Goal: Task Accomplishment & Management: Use online tool/utility

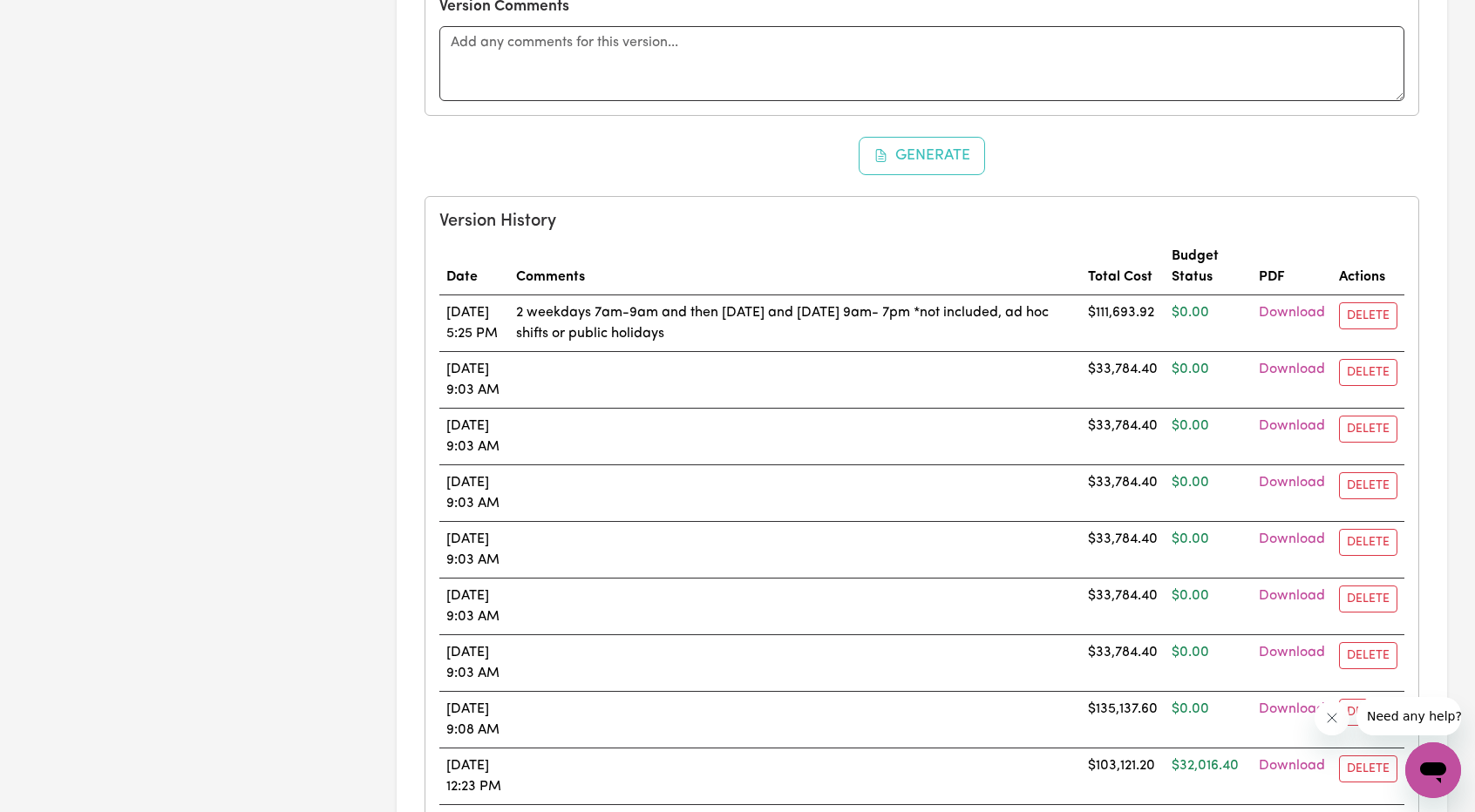
scroll to position [1482, 0]
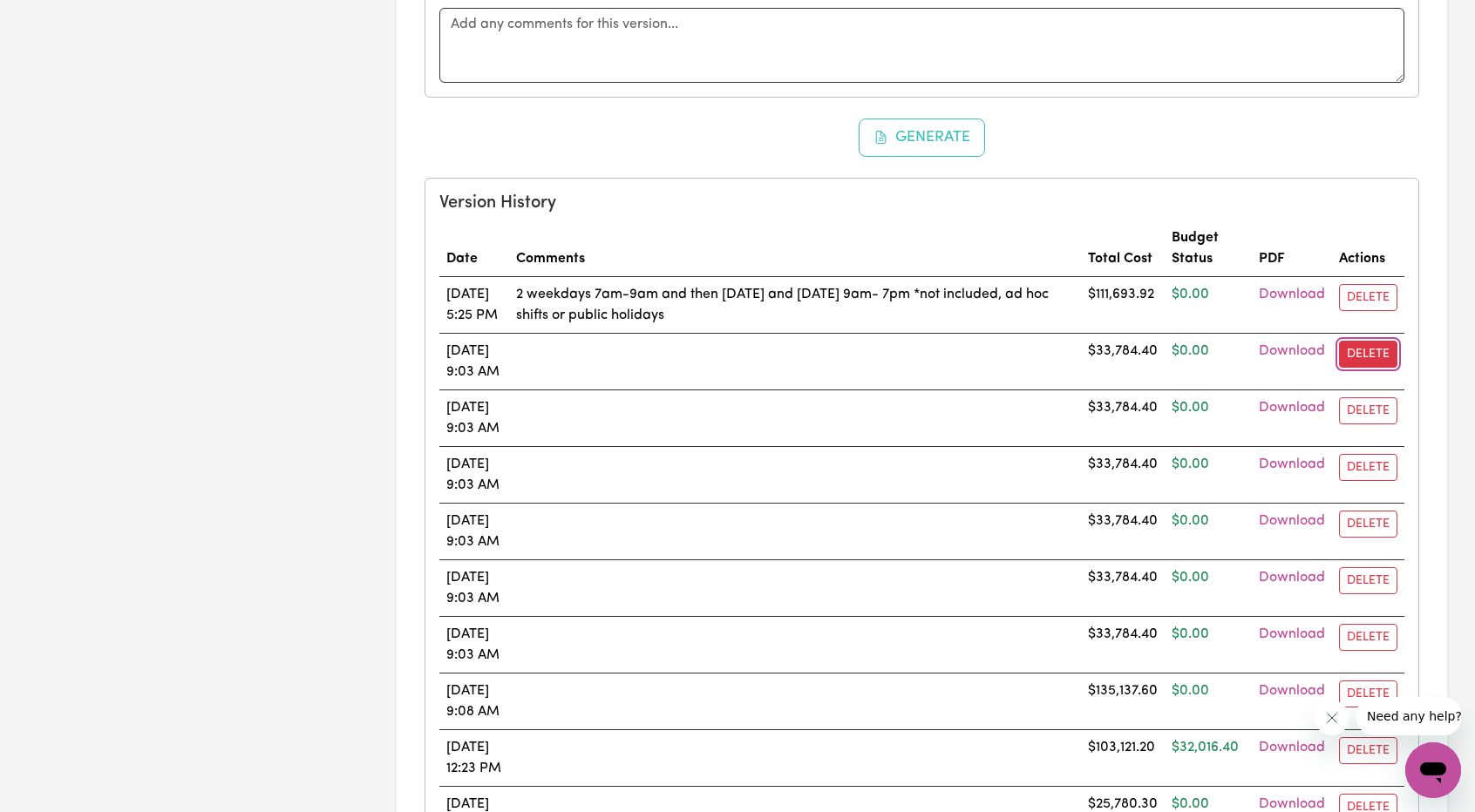
click at [1372, 346] on button "Delete" at bounding box center [1368, 354] width 58 height 27
click at [1378, 341] on button "Delete" at bounding box center [1368, 354] width 58 height 27
click at [1363, 334] on td "Delete" at bounding box center [1368, 362] width 72 height 57
click at [1363, 341] on button "Delete" at bounding box center [1368, 354] width 58 height 27
click at [1342, 347] on button "Delete" at bounding box center [1368, 354] width 58 height 27
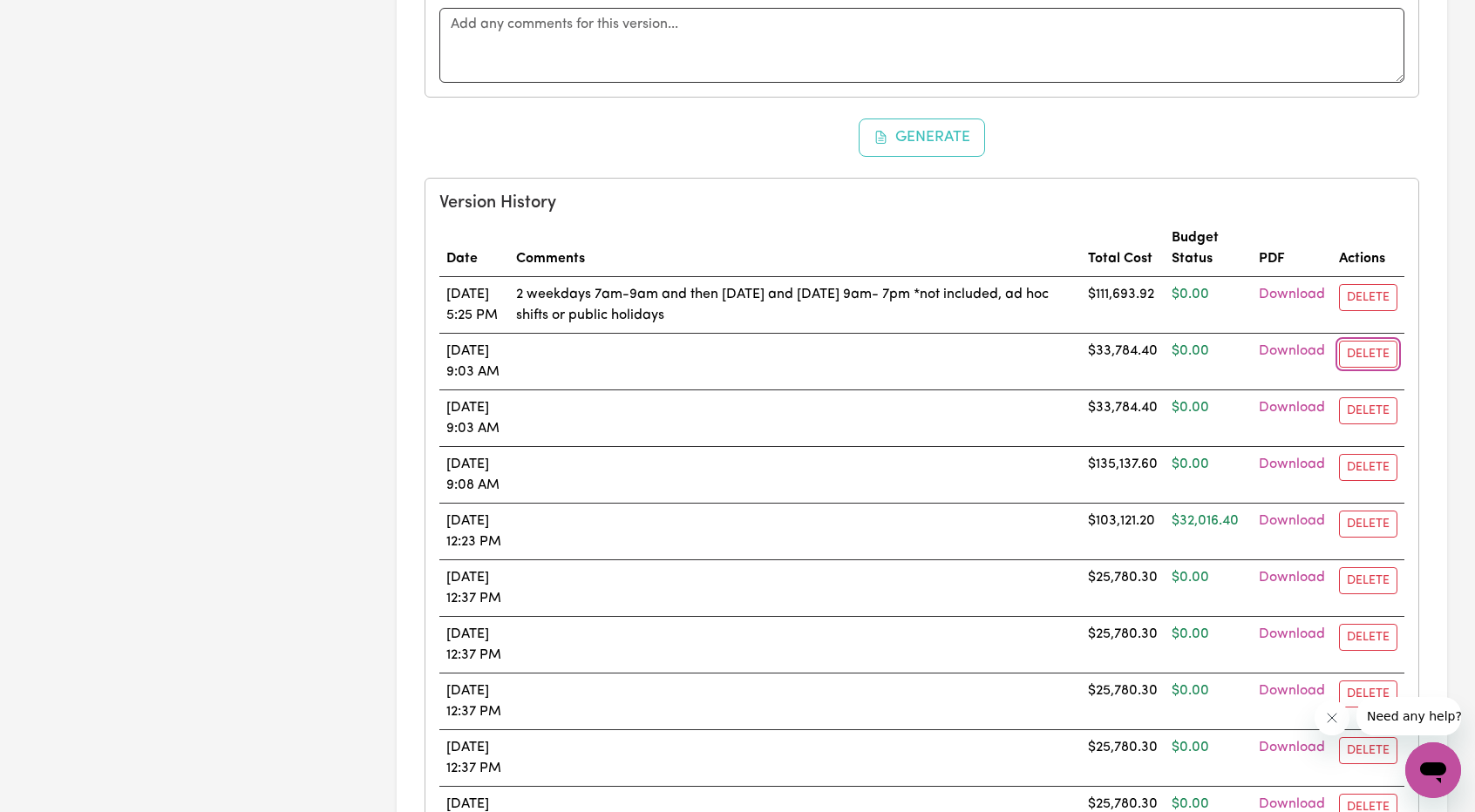
click at [1390, 358] on button "Delete" at bounding box center [1368, 354] width 58 height 27
click at [1363, 349] on button "Delete" at bounding box center [1368, 354] width 58 height 27
click at [1334, 345] on td "Delete" at bounding box center [1368, 362] width 72 height 57
click at [1370, 345] on button "Delete" at bounding box center [1368, 354] width 58 height 27
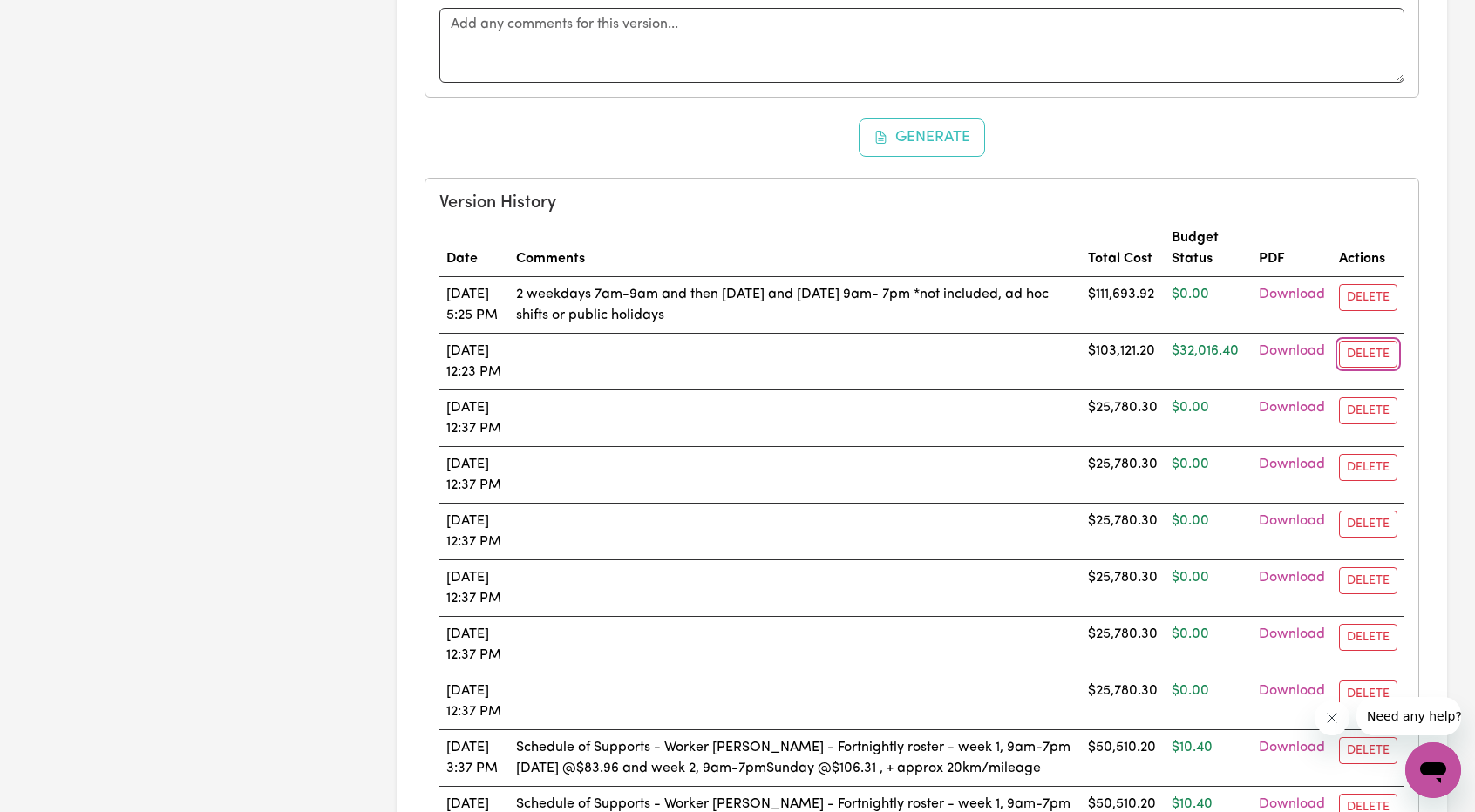
click at [1384, 348] on button "Delete" at bounding box center [1368, 354] width 58 height 27
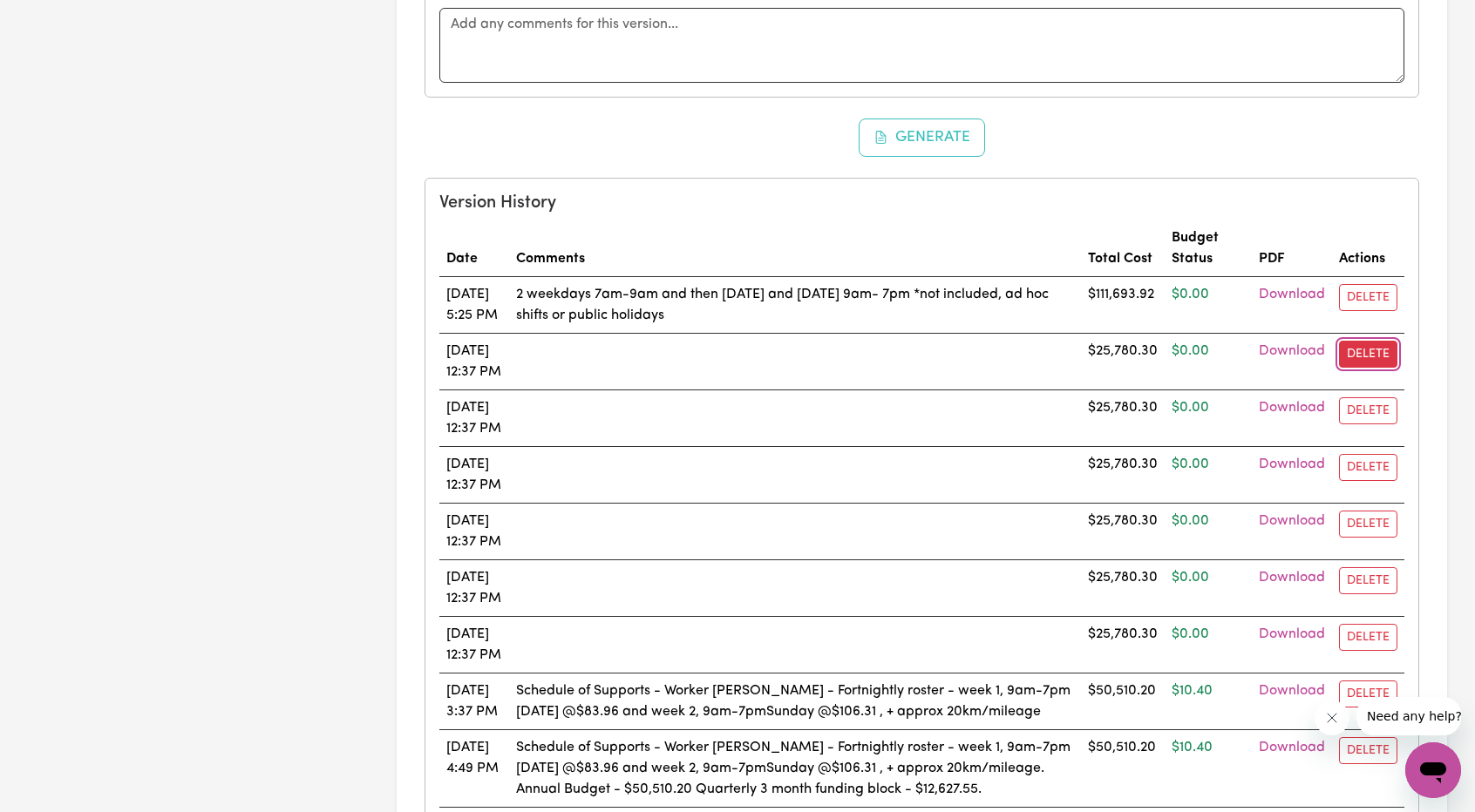
click at [1370, 341] on button "Delete" at bounding box center [1368, 354] width 58 height 27
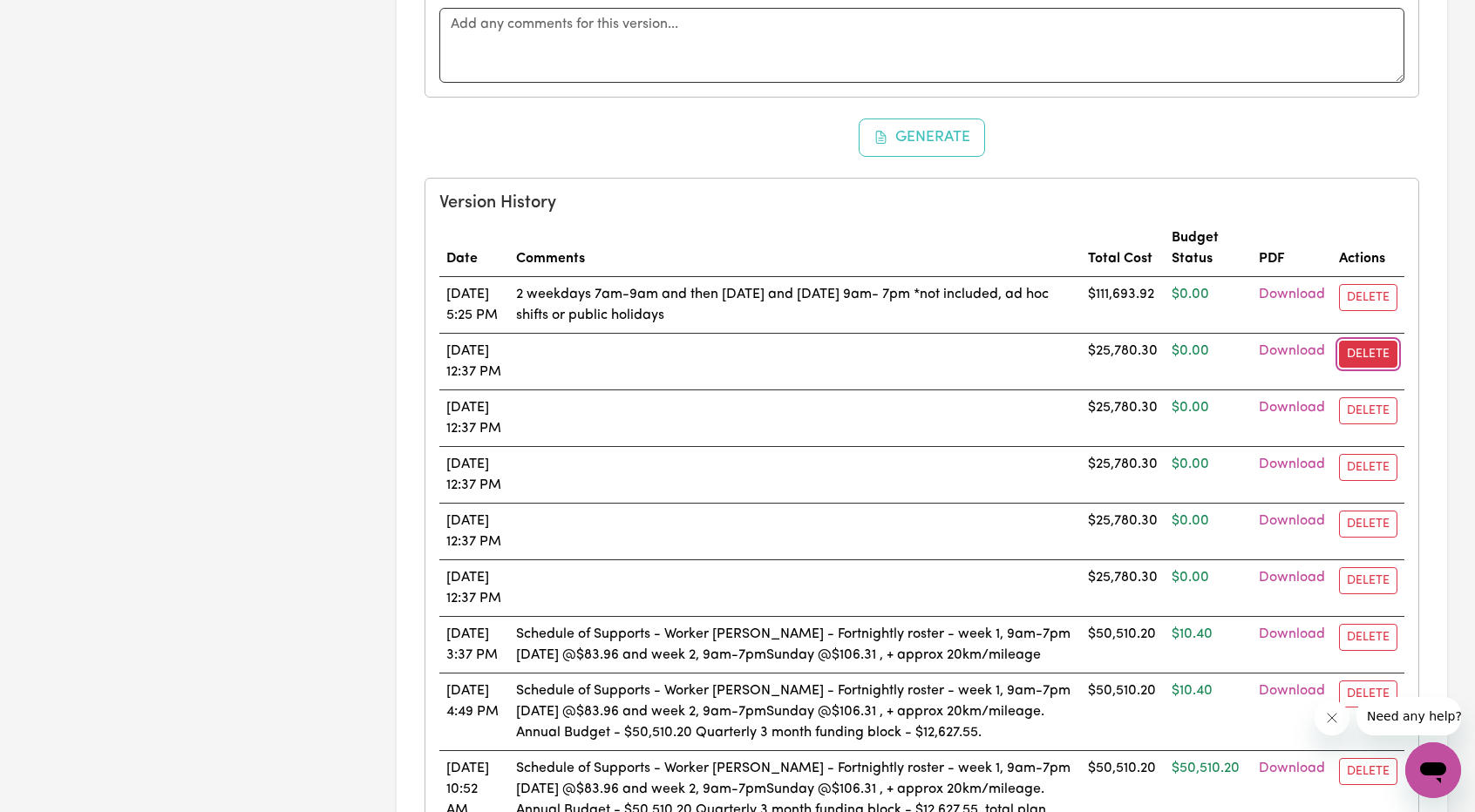
click at [1363, 350] on button "Delete" at bounding box center [1368, 354] width 58 height 27
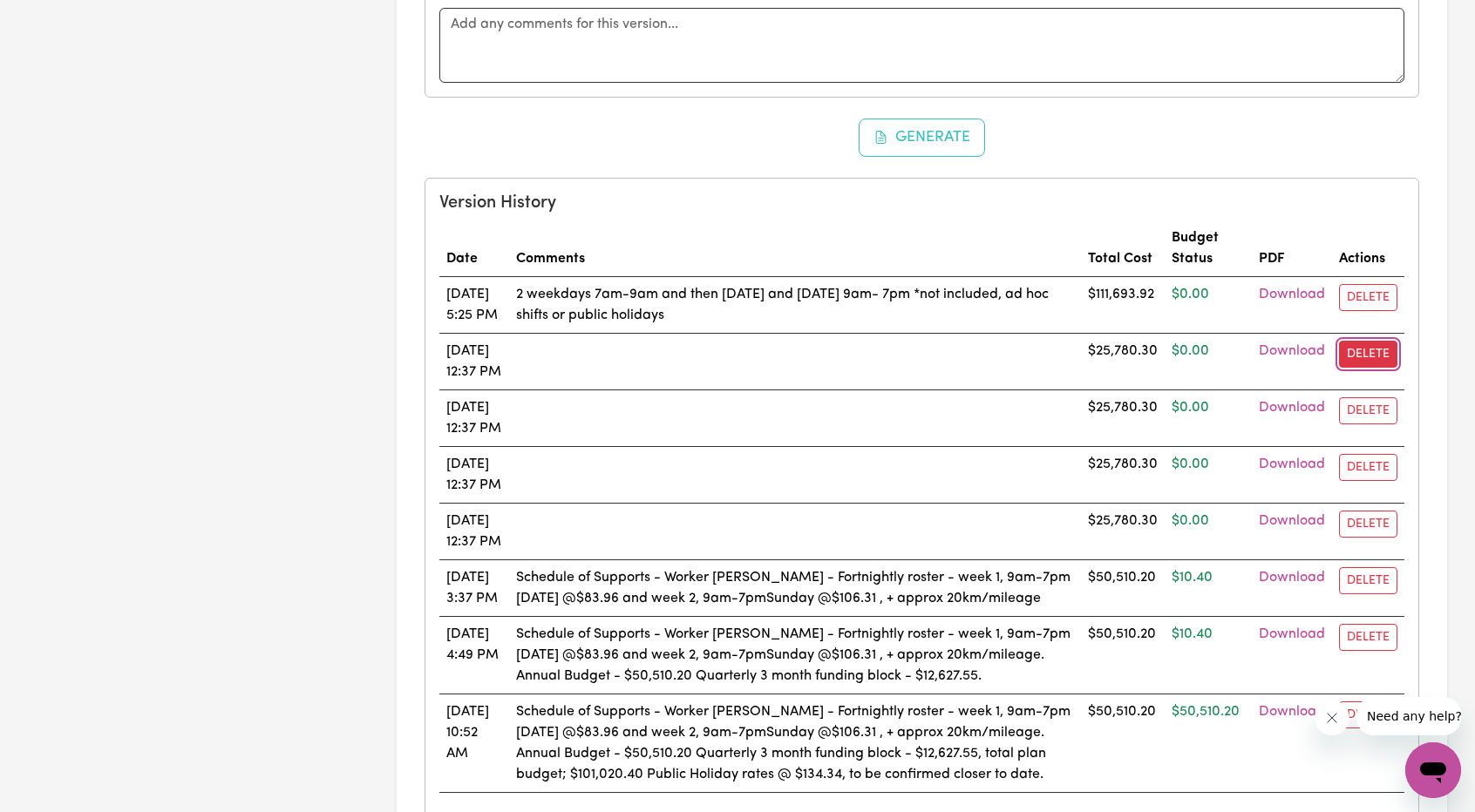
click at [1355, 343] on button "Delete" at bounding box center [1368, 354] width 58 height 27
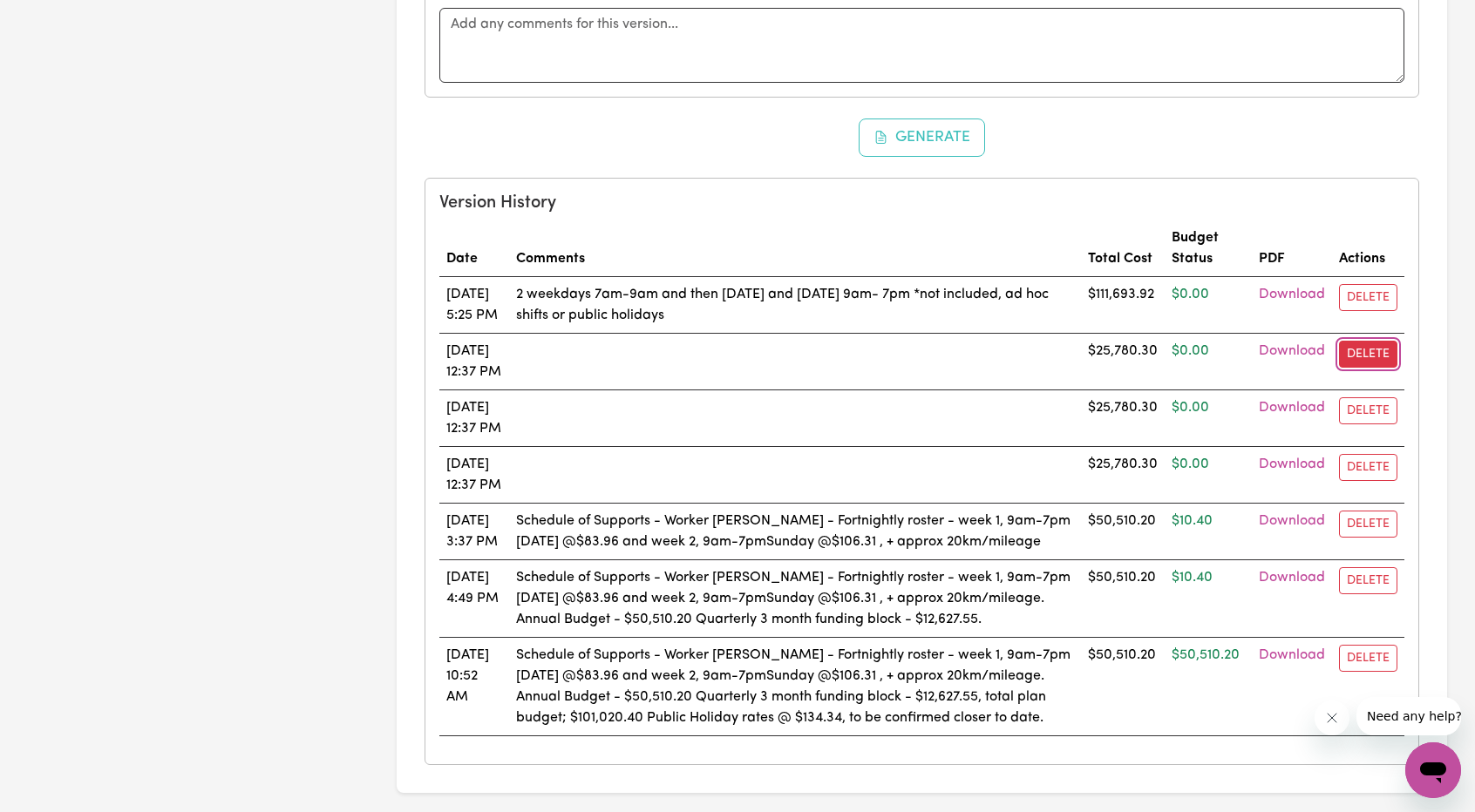
click at [1356, 341] on button "Delete" at bounding box center [1368, 354] width 58 height 27
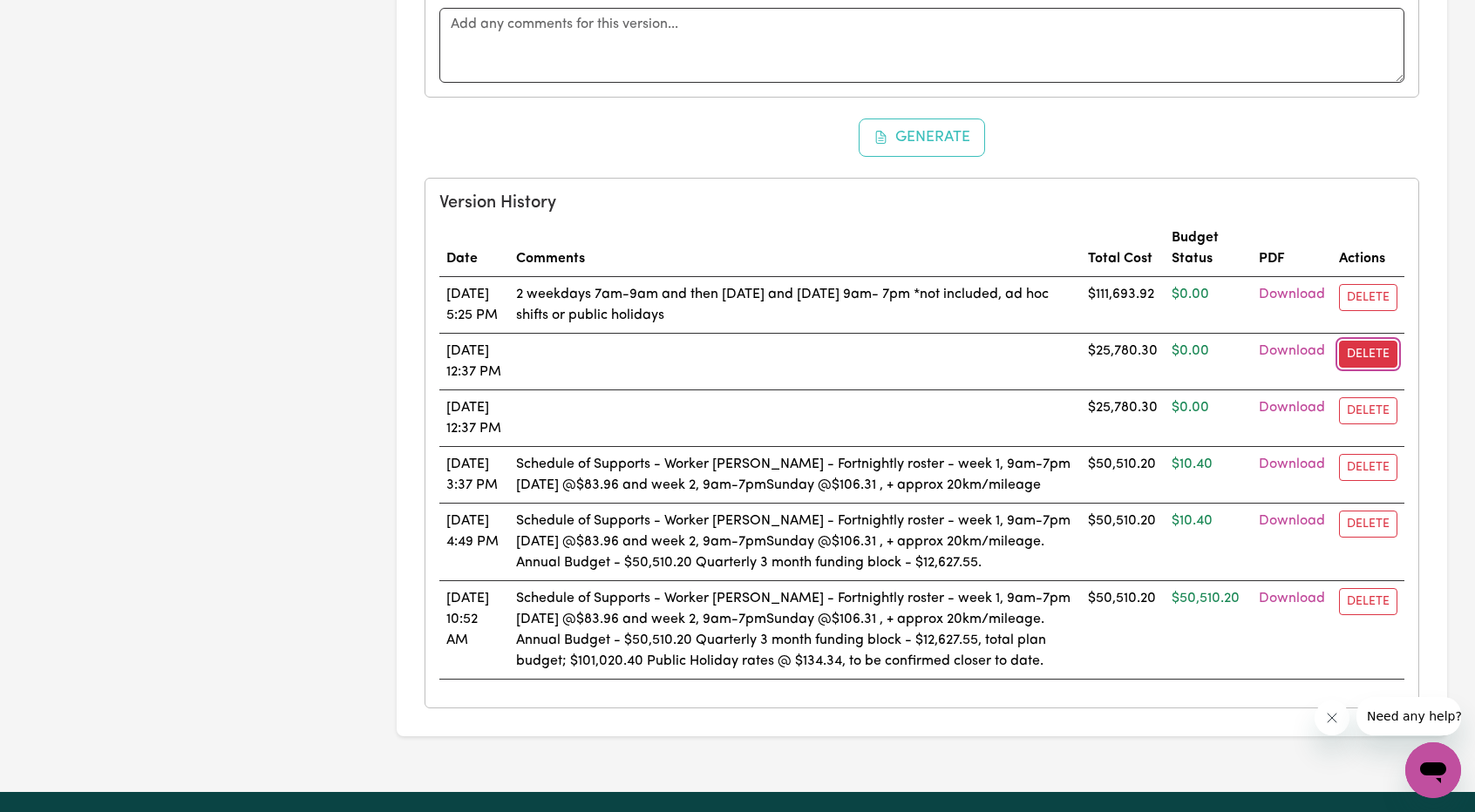
click at [1349, 344] on button "Delete" at bounding box center [1368, 354] width 58 height 27
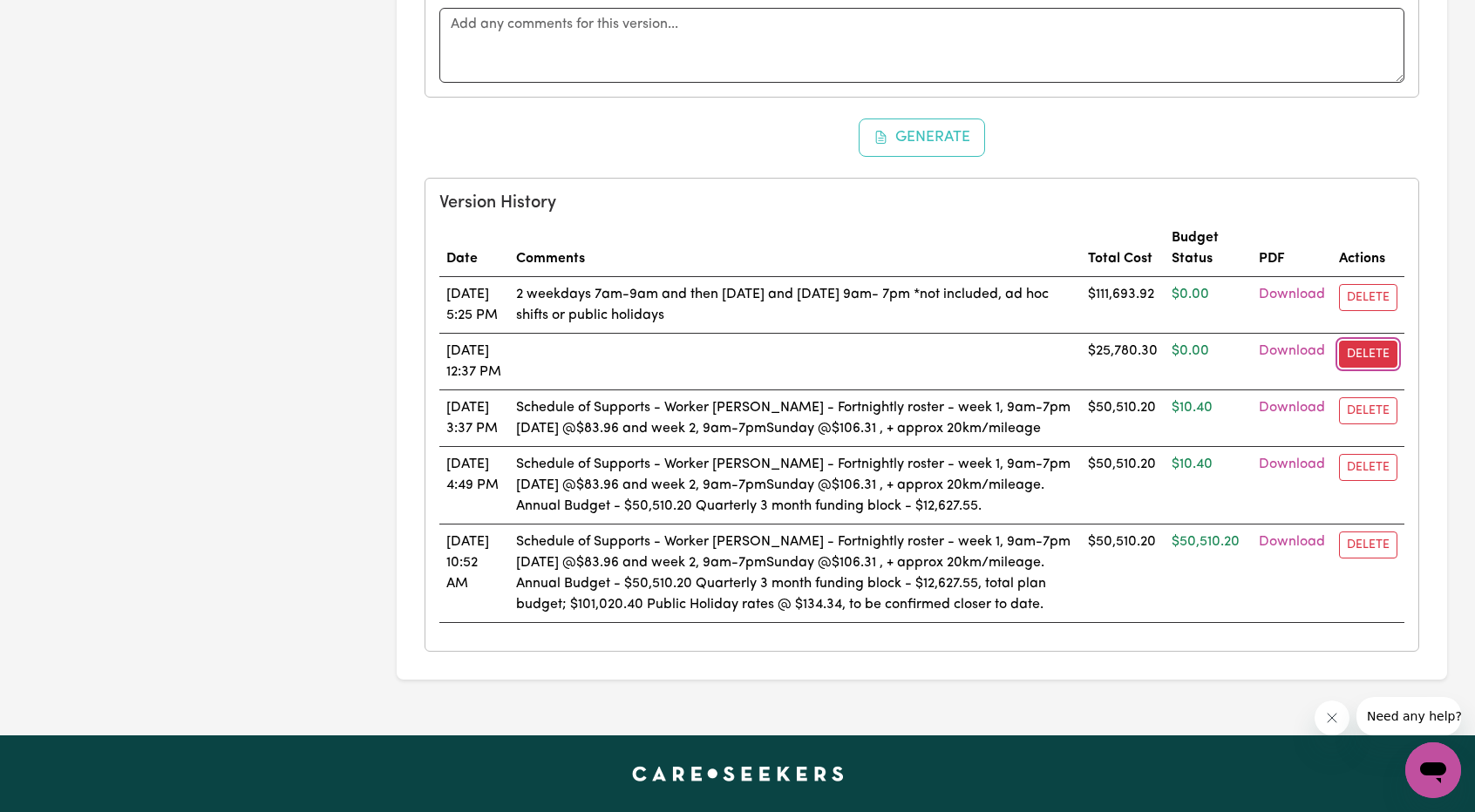
click at [1370, 346] on button "Delete" at bounding box center [1368, 354] width 58 height 27
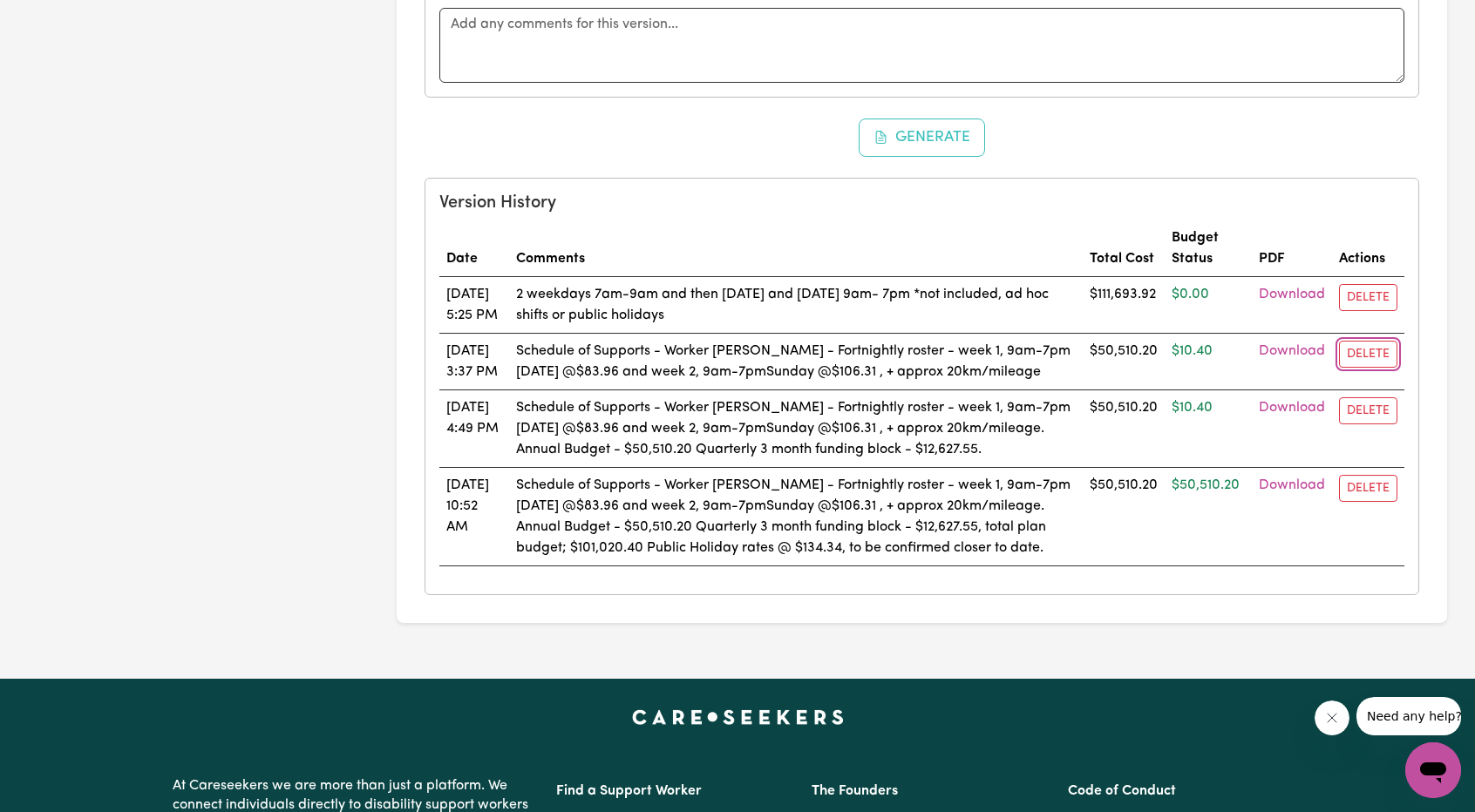
drag, startPoint x: 1363, startPoint y: 347, endPoint x: 827, endPoint y: 92, distance: 593.5
click at [1363, 346] on button "Delete" at bounding box center [1368, 354] width 58 height 27
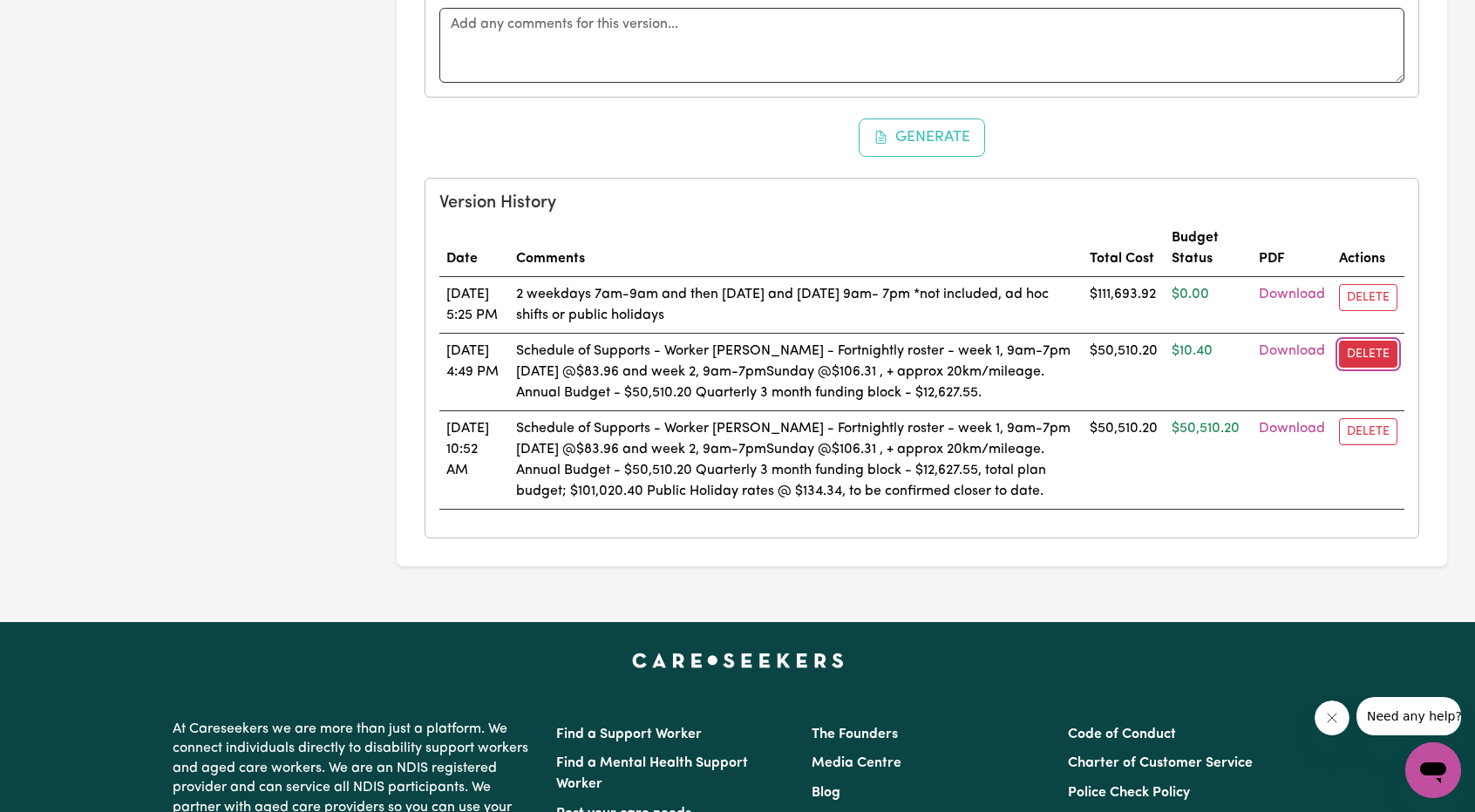
click at [1378, 341] on button "Delete" at bounding box center [1368, 354] width 58 height 27
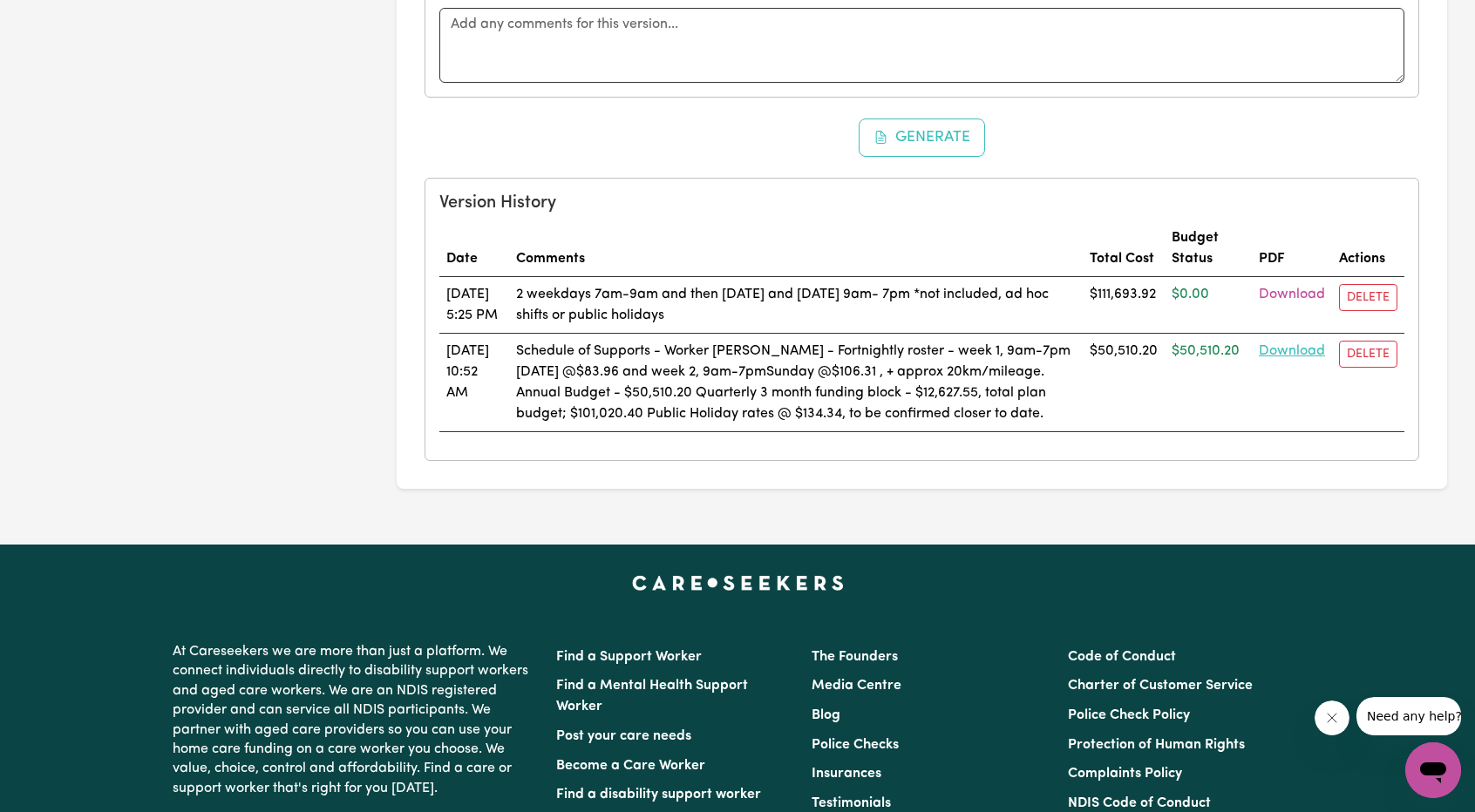
click at [1299, 345] on link "Download" at bounding box center [1292, 351] width 66 height 14
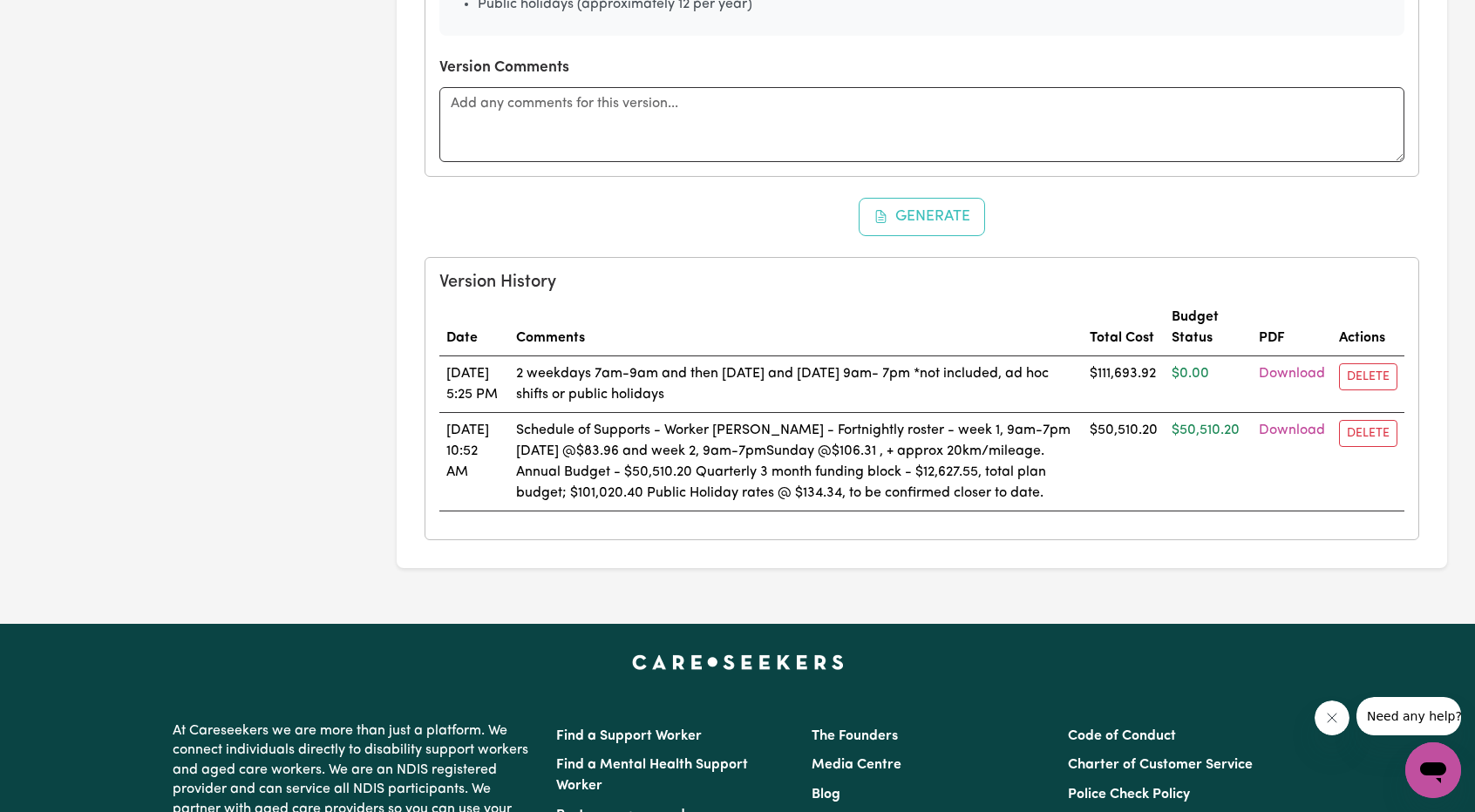
scroll to position [1410, 0]
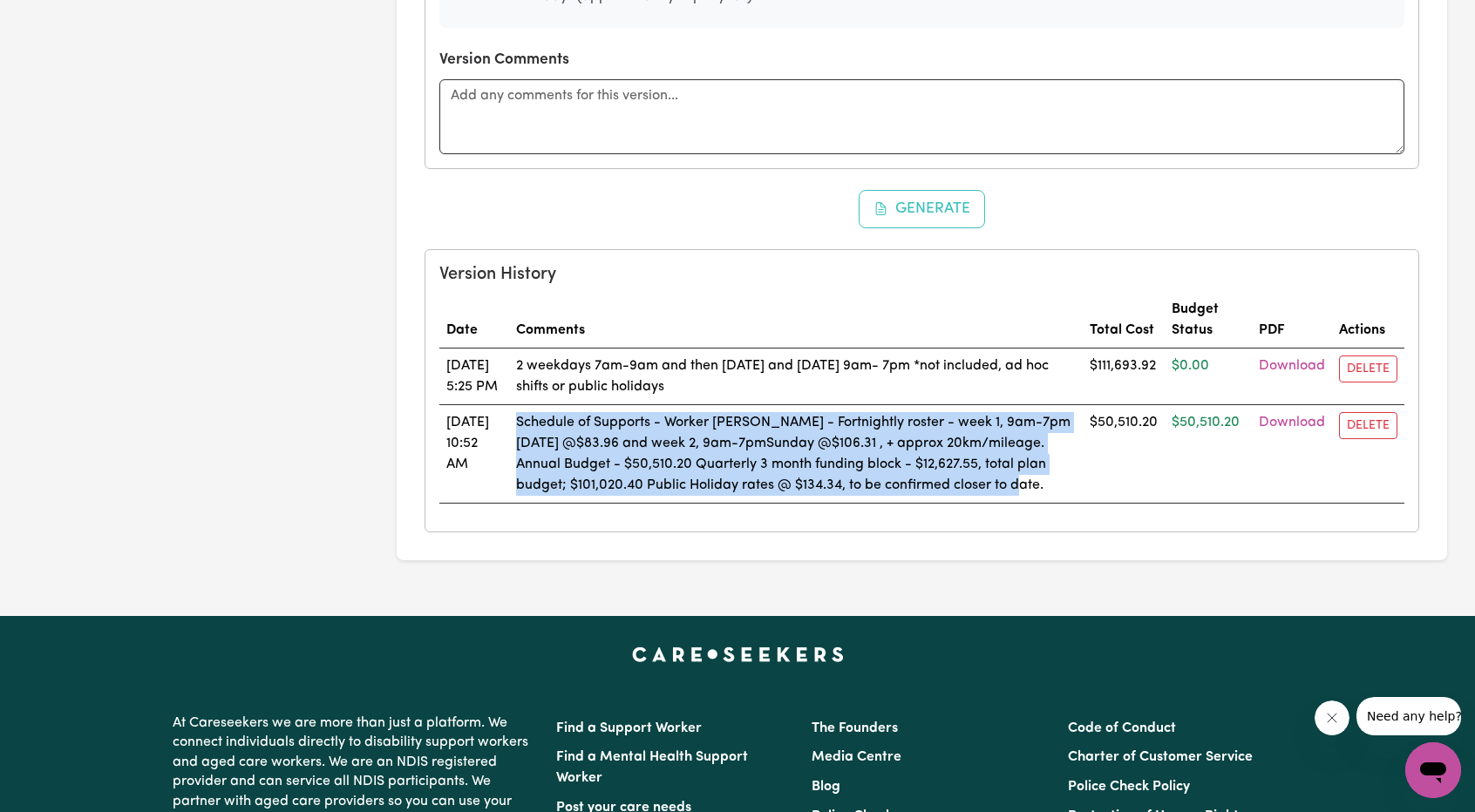
drag, startPoint x: 710, startPoint y: 496, endPoint x: 549, endPoint y: 410, distance: 182.1
click at [549, 410] on td "Schedule of Supports - Worker [PERSON_NAME] - Fortnightly roster - week 1, 9am-…" at bounding box center [796, 454] width 574 height 99
copy td "Schedule of Supports - Worker [PERSON_NAME] - Fortnightly roster - week 1, 9am-…"
click at [1281, 359] on link "Download" at bounding box center [1292, 366] width 66 height 14
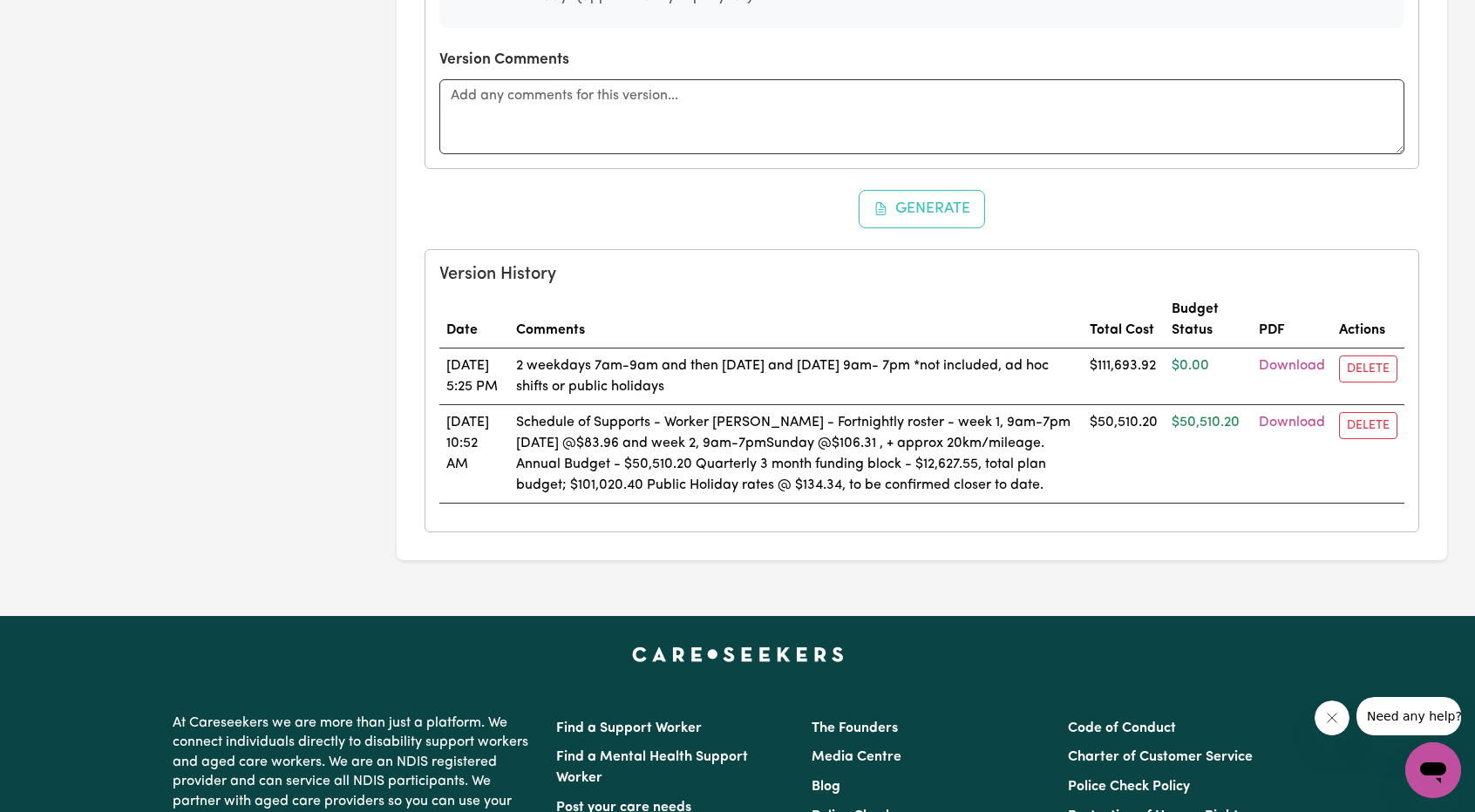
click at [1149, 441] on td "$50,510.20" at bounding box center [1124, 454] width 82 height 99
click at [1292, 423] on link "Download" at bounding box center [1292, 423] width 66 height 14
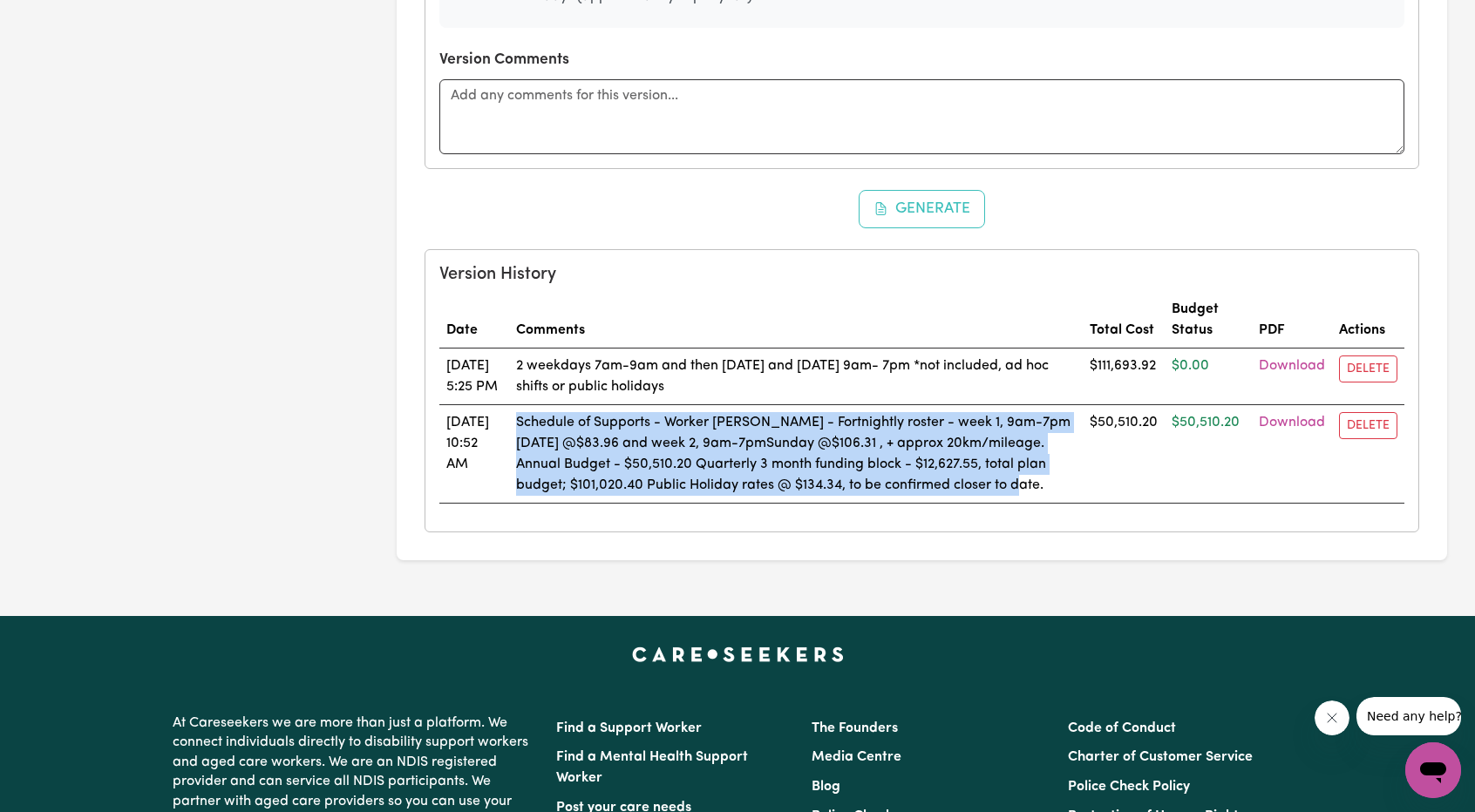
drag, startPoint x: 825, startPoint y: 492, endPoint x: 548, endPoint y: 418, distance: 286.1
click at [548, 418] on td "Schedule of Supports - Worker [PERSON_NAME] - Fortnightly roster - week 1, 9am-…" at bounding box center [796, 454] width 574 height 99
copy td "Schedule of Supports - Worker [PERSON_NAME] - Fortnightly roster - week 1, 9am-…"
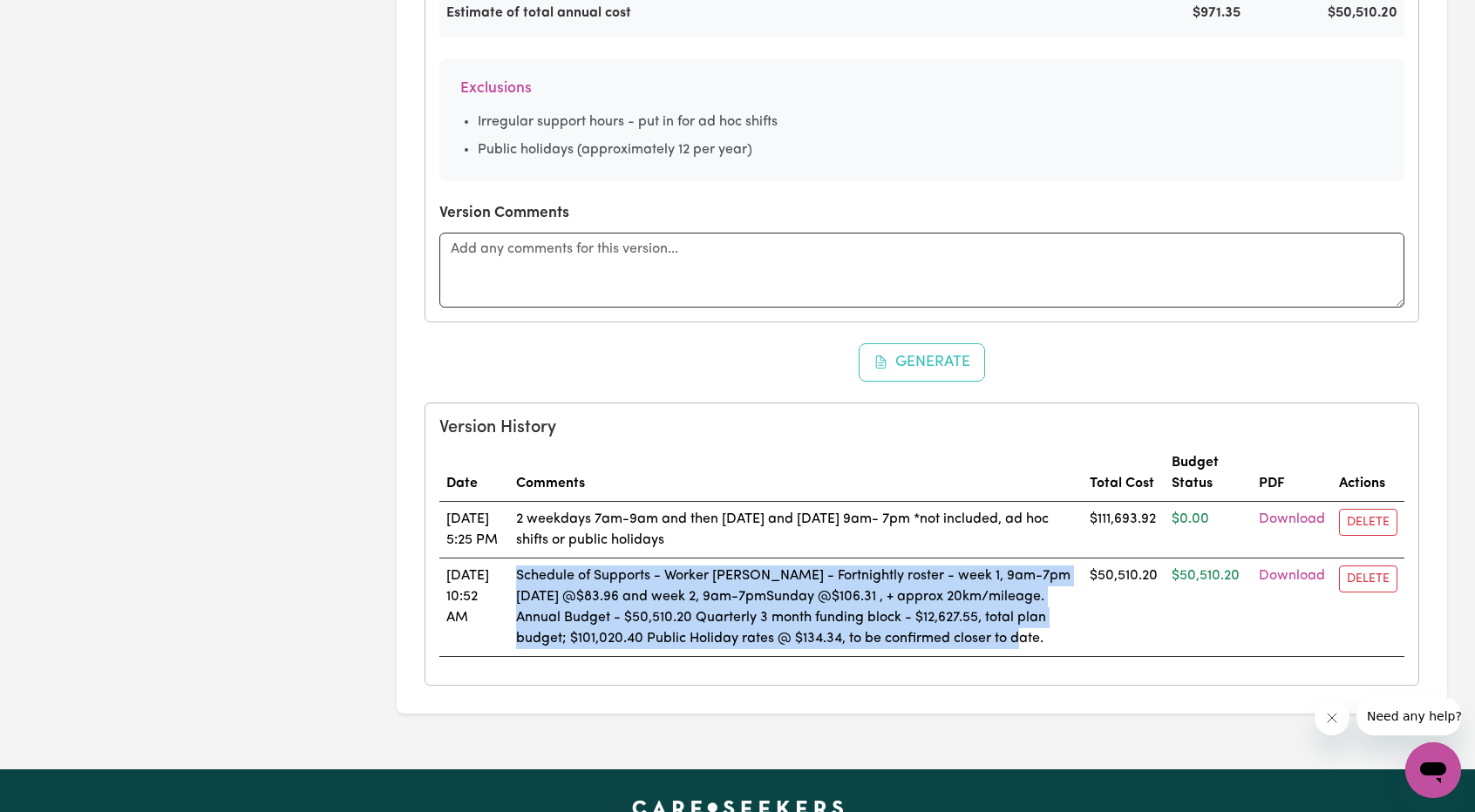
scroll to position [1236, 0]
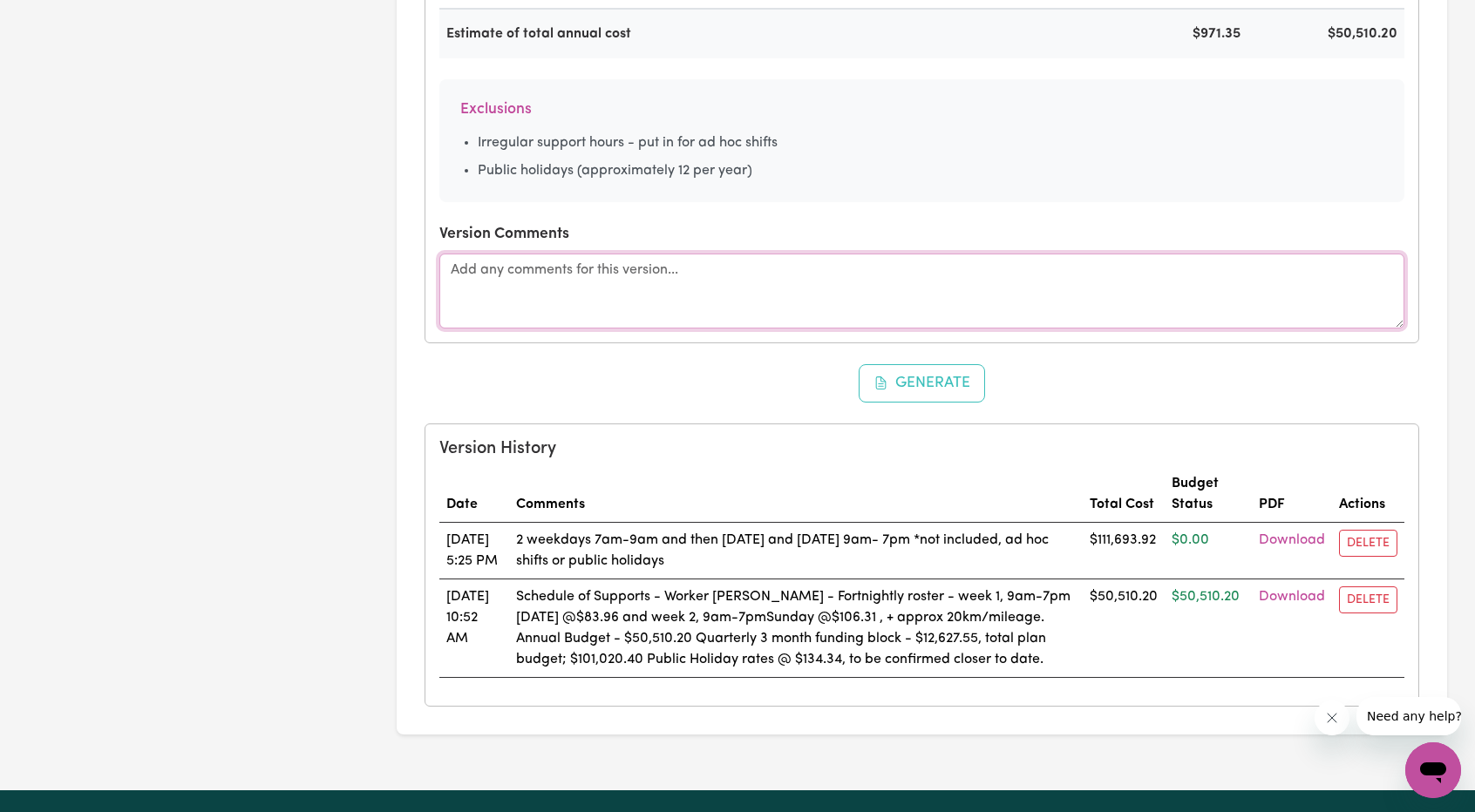
click at [744, 302] on textarea at bounding box center [921, 291] width 965 height 75
paste textarea "Schedule of Supports - Worker [PERSON_NAME] - Fortnightly roster - week 1, 9am-…"
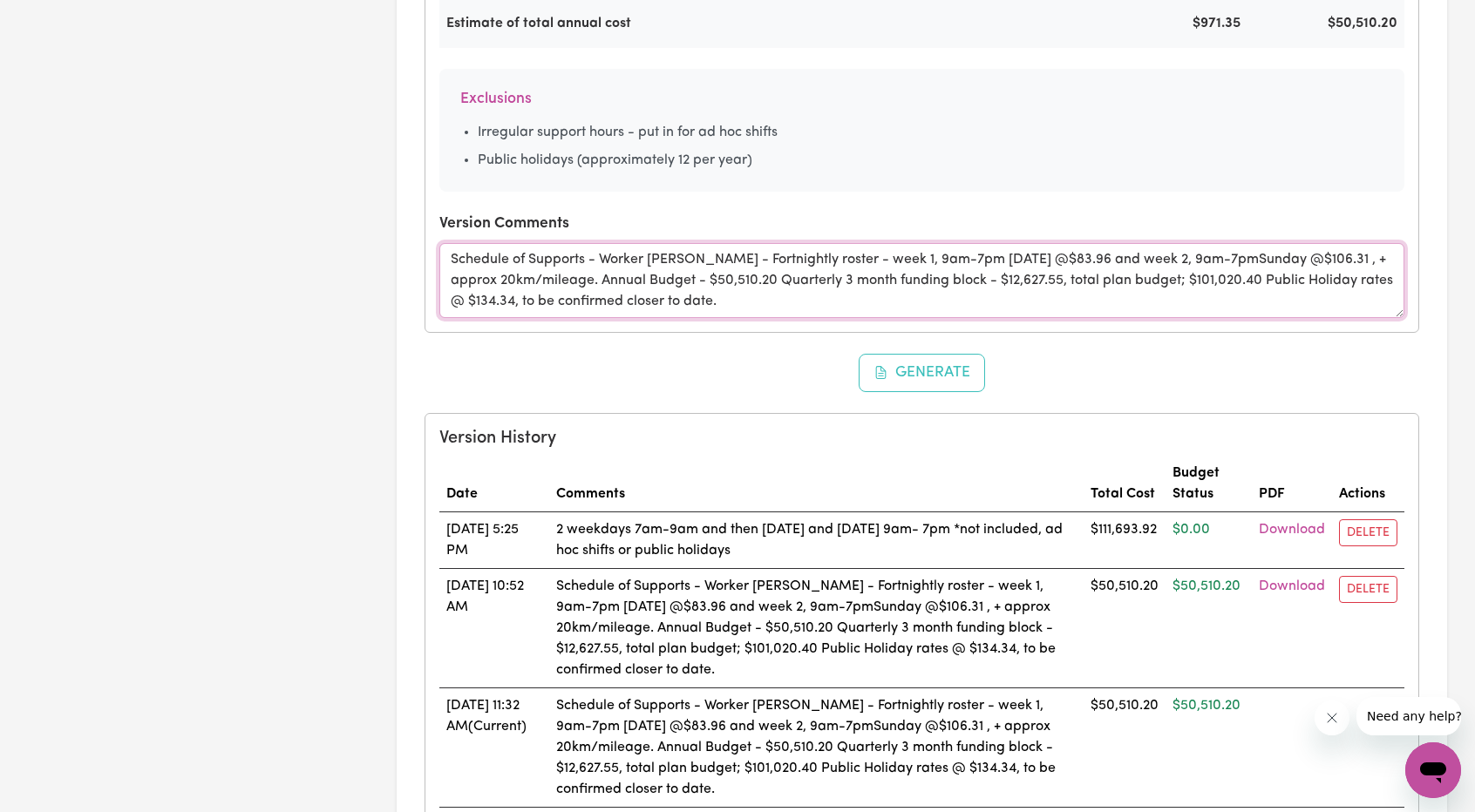
scroll to position [1498, 0]
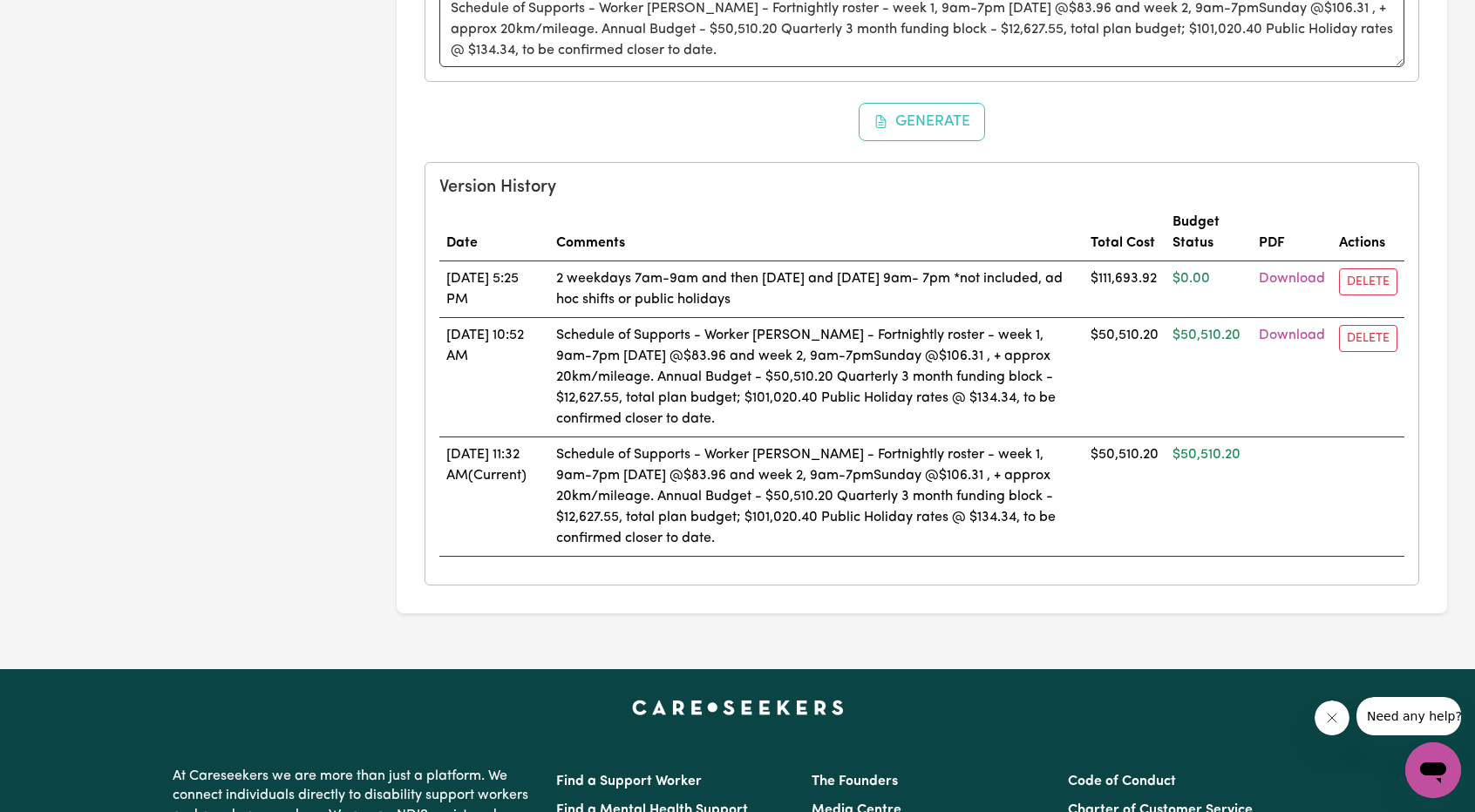
click at [1036, 396] on td "Schedule of Supports - Worker [PERSON_NAME] - Fortnightly roster - week 1, 9am-…" at bounding box center [816, 377] width 534 height 119
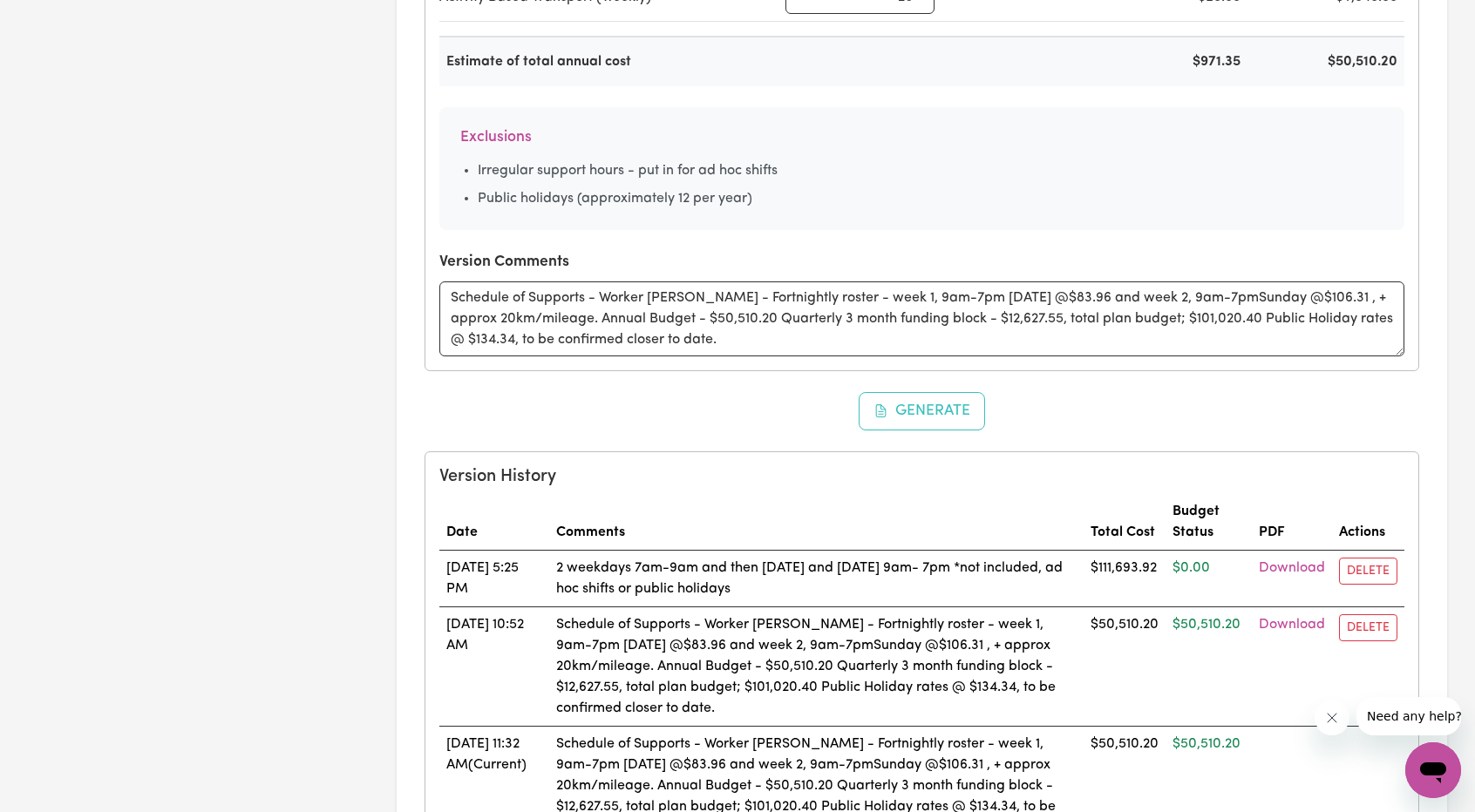
scroll to position [1323, 0]
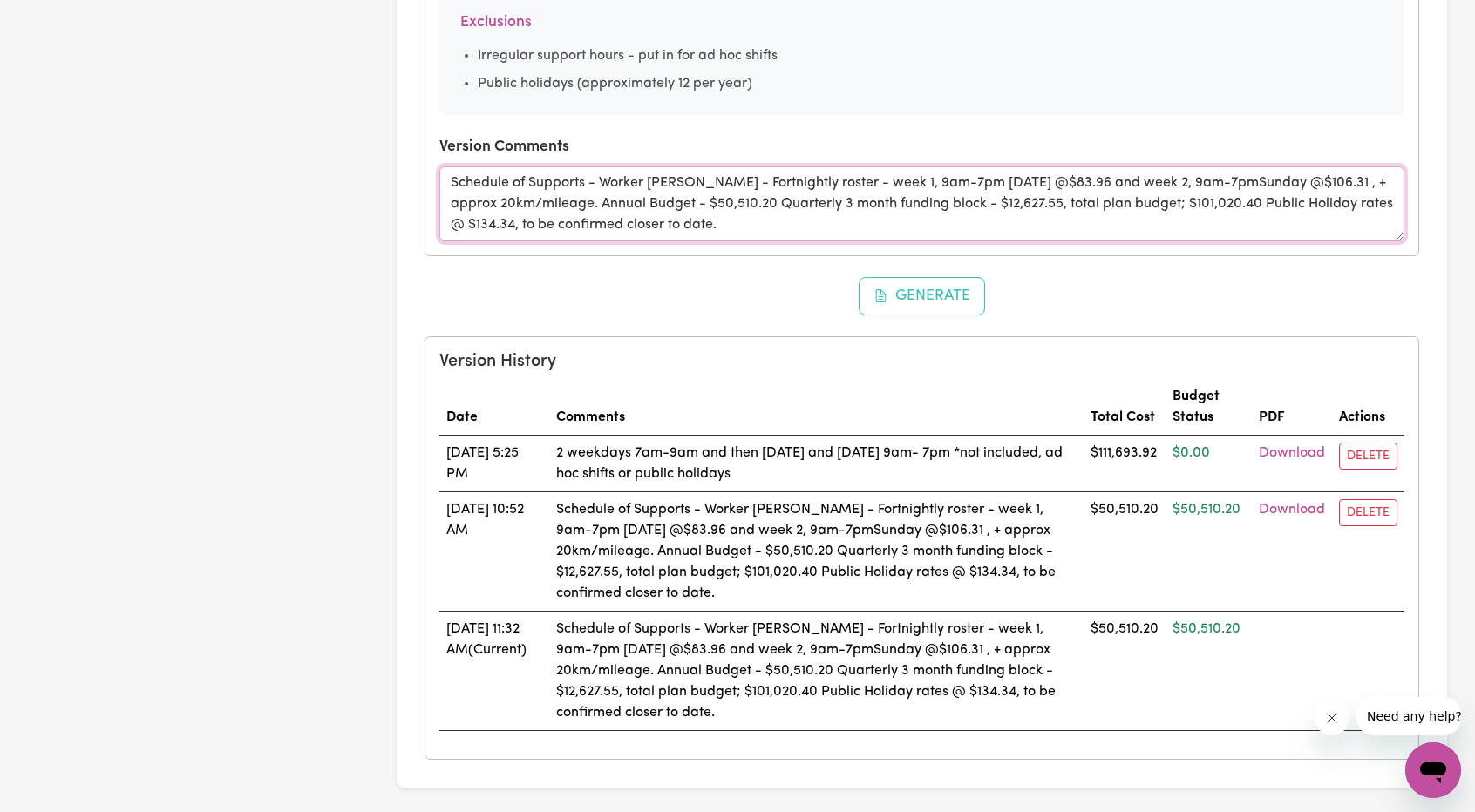
click at [452, 180] on textarea "Schedule of Supports - Worker [PERSON_NAME] - Fortnightly roster - week 1, 9am-…" at bounding box center [921, 204] width 965 height 75
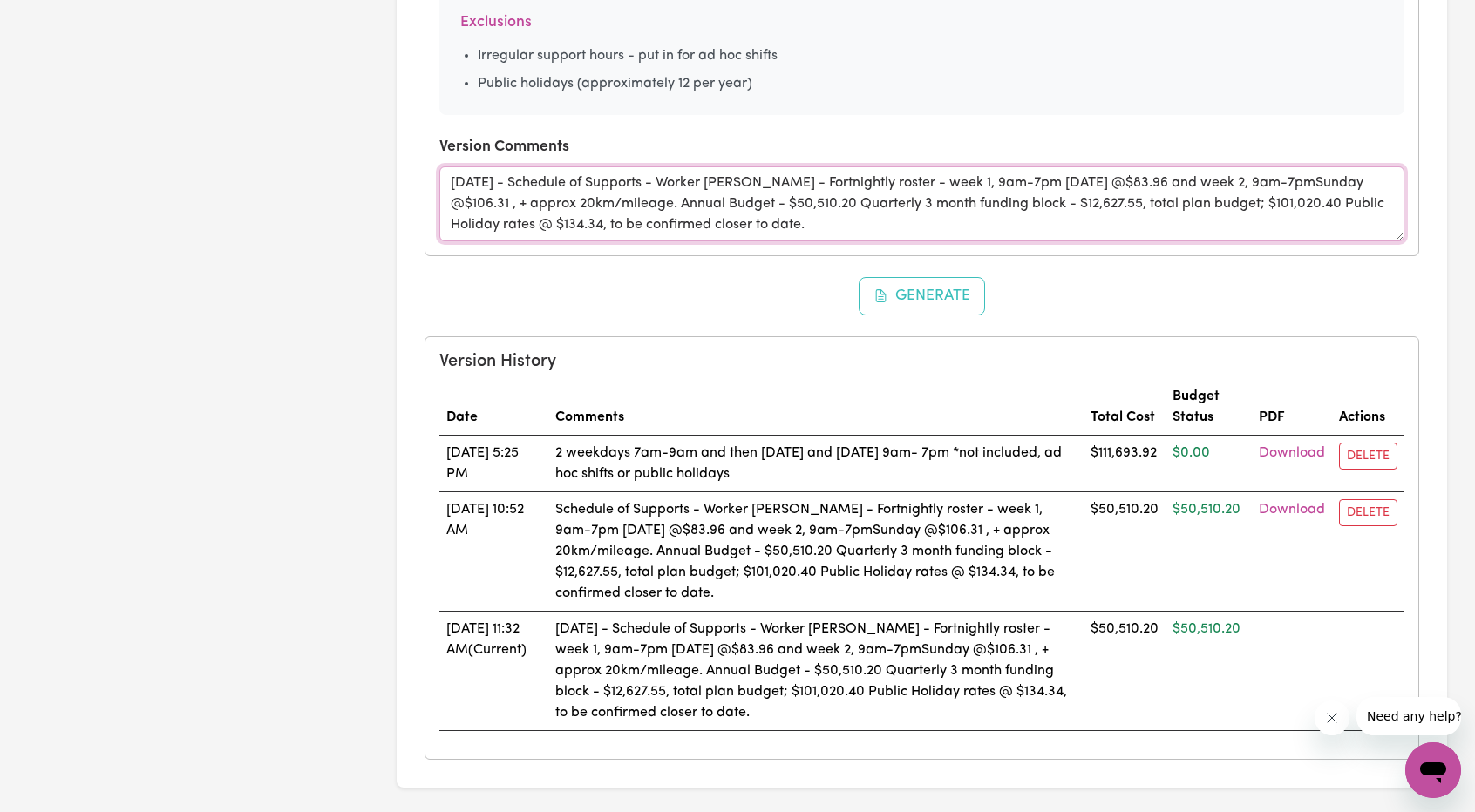
drag, startPoint x: 840, startPoint y: 207, endPoint x: 811, endPoint y: 211, distance: 29.8
click at [836, 205] on textarea "[DATE] - Schedule of Supports - Worker [PERSON_NAME] - Fortnightly roster - wee…" at bounding box center [921, 204] width 965 height 75
drag, startPoint x: 792, startPoint y: 213, endPoint x: 369, endPoint y: 125, distance: 431.9
type textarea "[DATE] - Schedule of Supports - Worker [PERSON_NAME] - Fortnightly roster - wee…"
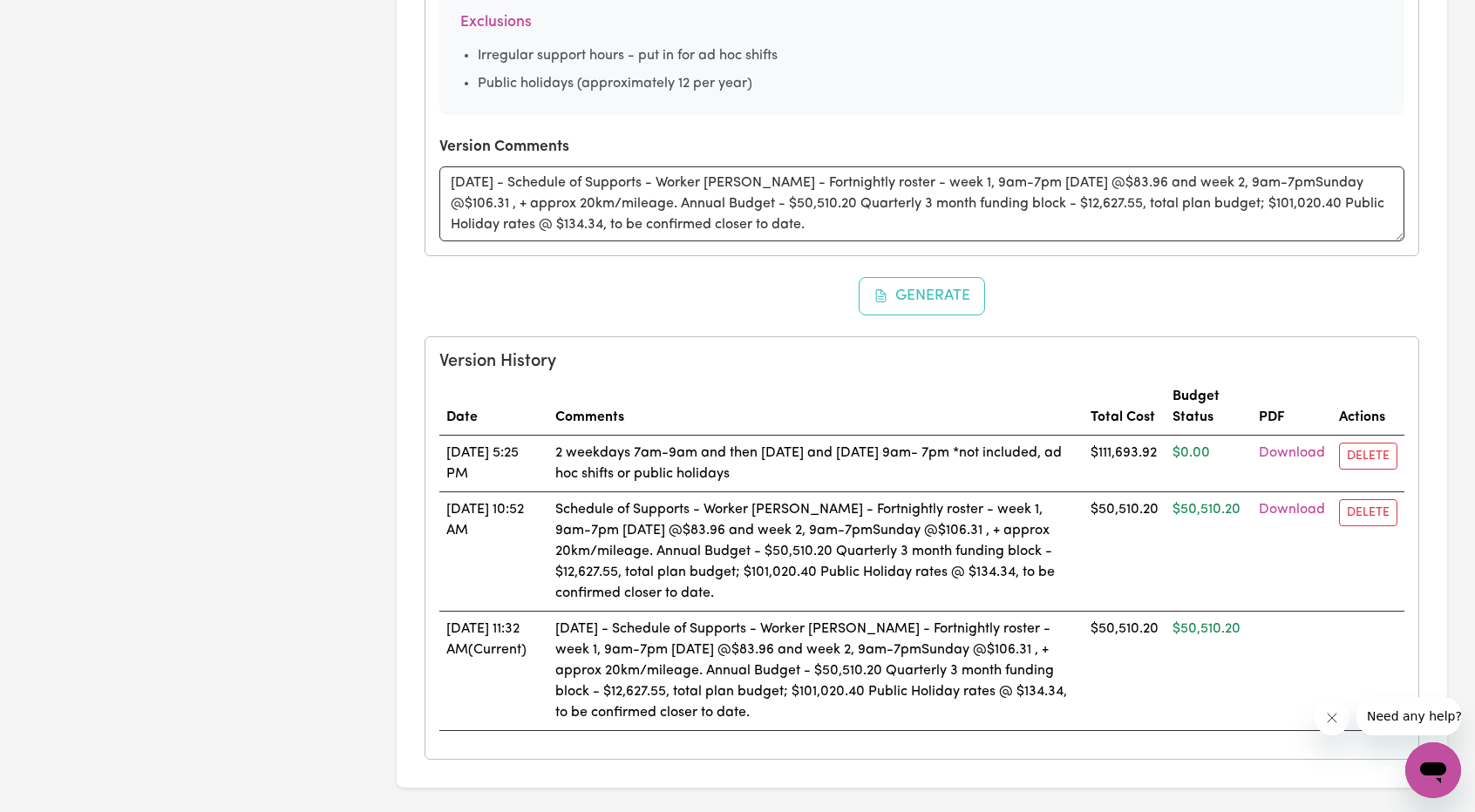
drag, startPoint x: 828, startPoint y: 228, endPoint x: 387, endPoint y: 126, distance: 452.5
click at [919, 284] on button "Generate" at bounding box center [922, 296] width 127 height 38
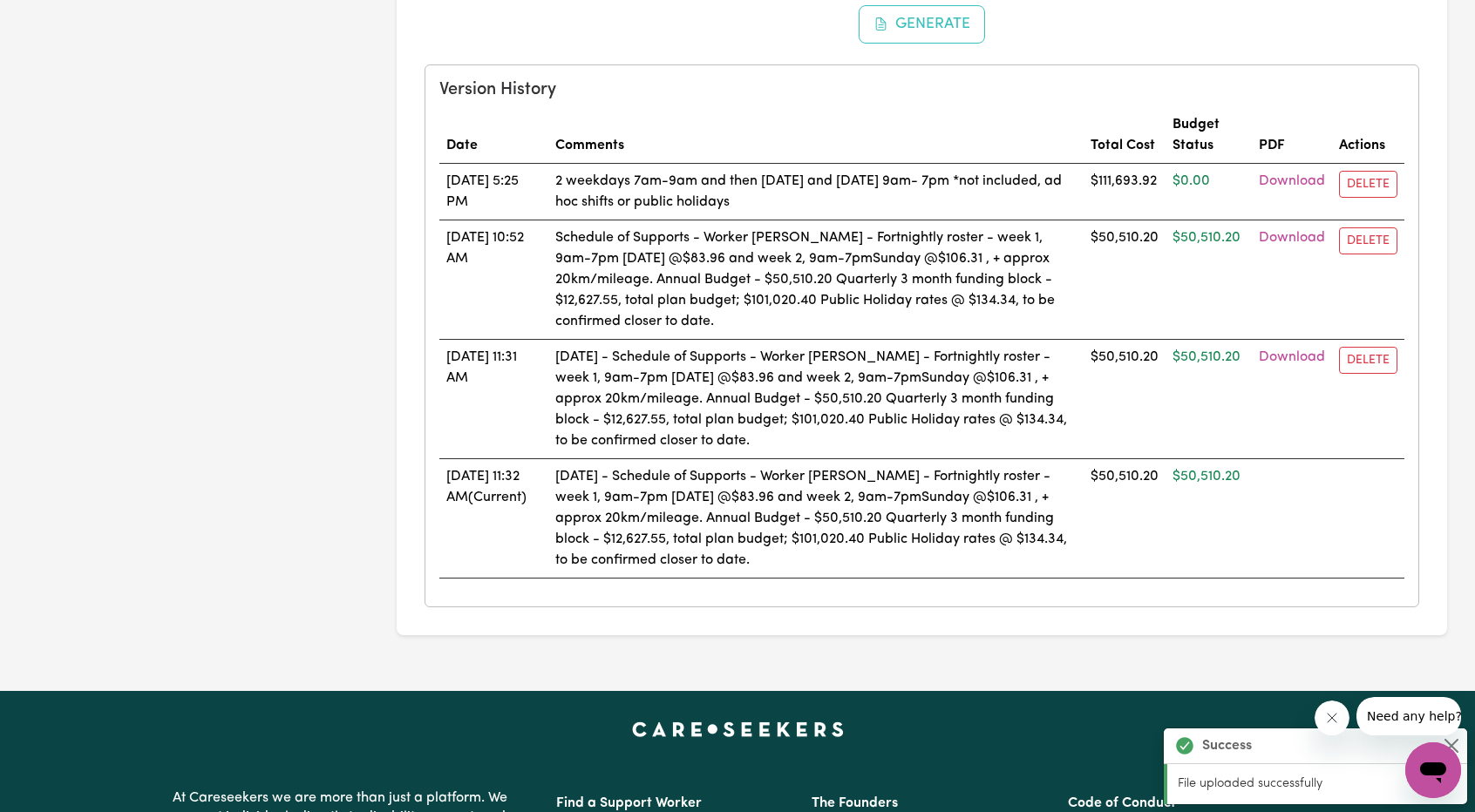
scroll to position [1585, 0]
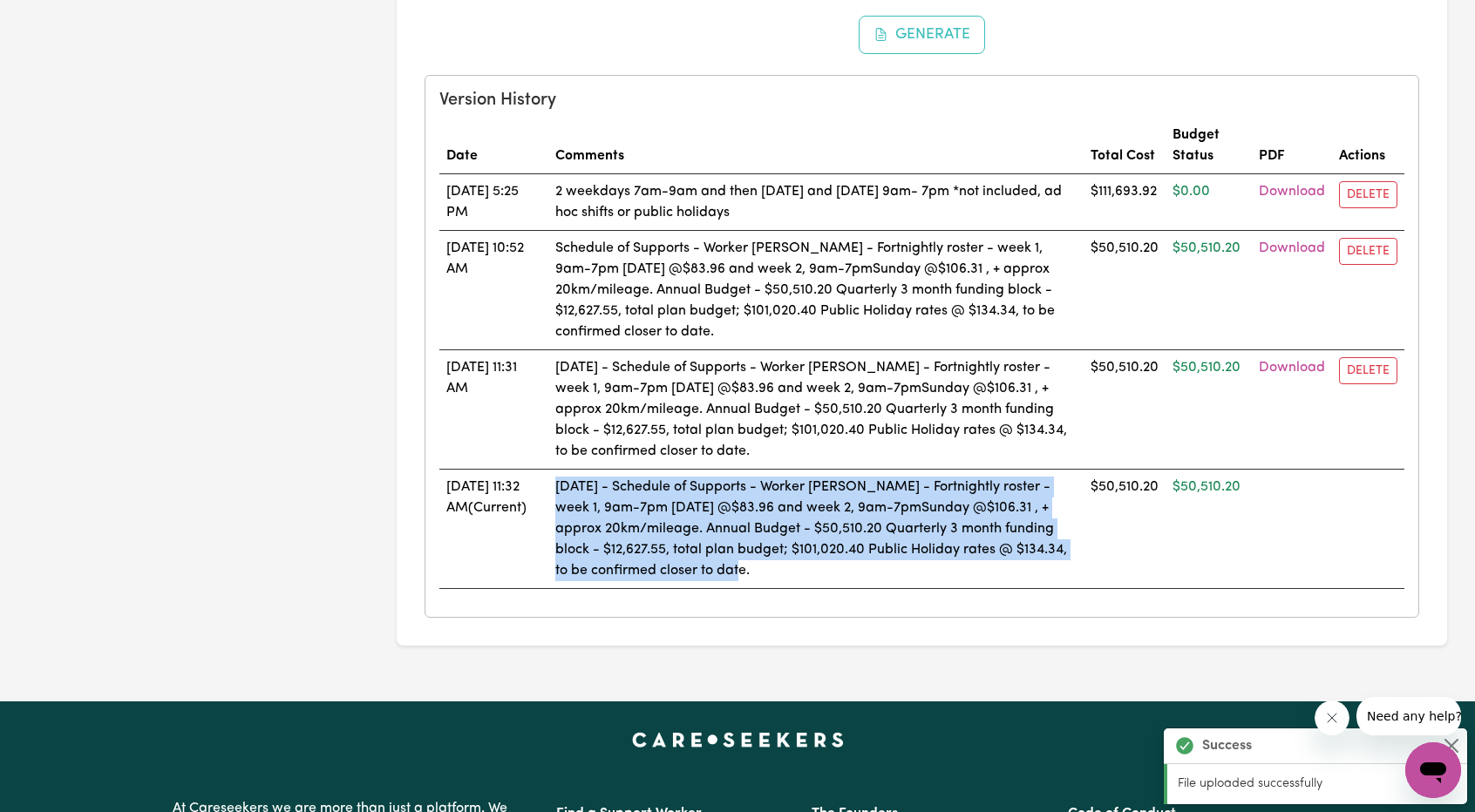
drag, startPoint x: 725, startPoint y: 564, endPoint x: 560, endPoint y: 481, distance: 185.2
click at [560, 481] on td "[DATE] - Schedule of Supports - Worker [PERSON_NAME] - Fortnightly roster - wee…" at bounding box center [815, 529] width 535 height 119
copy td "[DATE] - Schedule of Supports - Worker [PERSON_NAME] - Fortnightly roster - wee…"
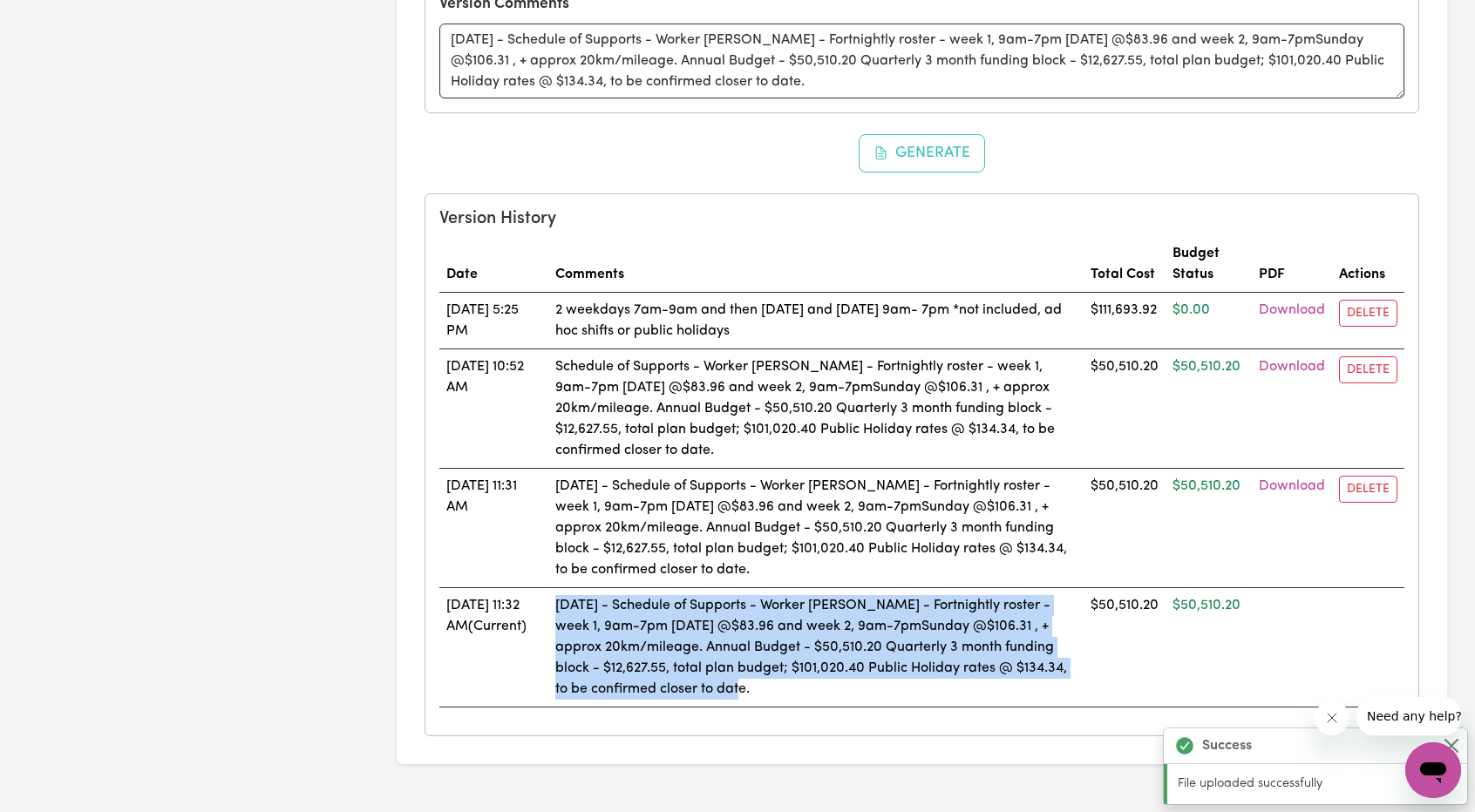
scroll to position [1410, 0]
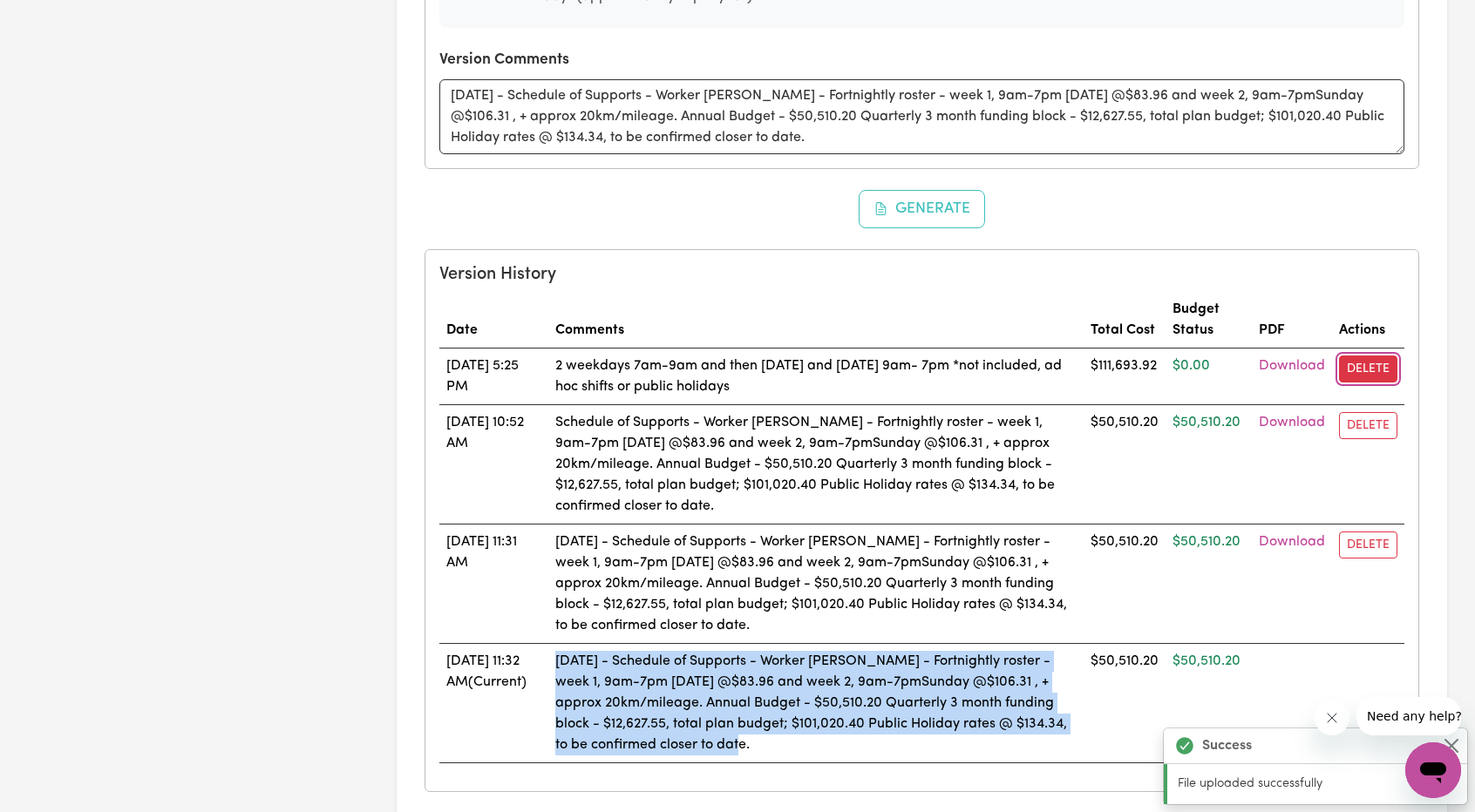
click at [1364, 356] on button "Delete" at bounding box center [1368, 369] width 58 height 27
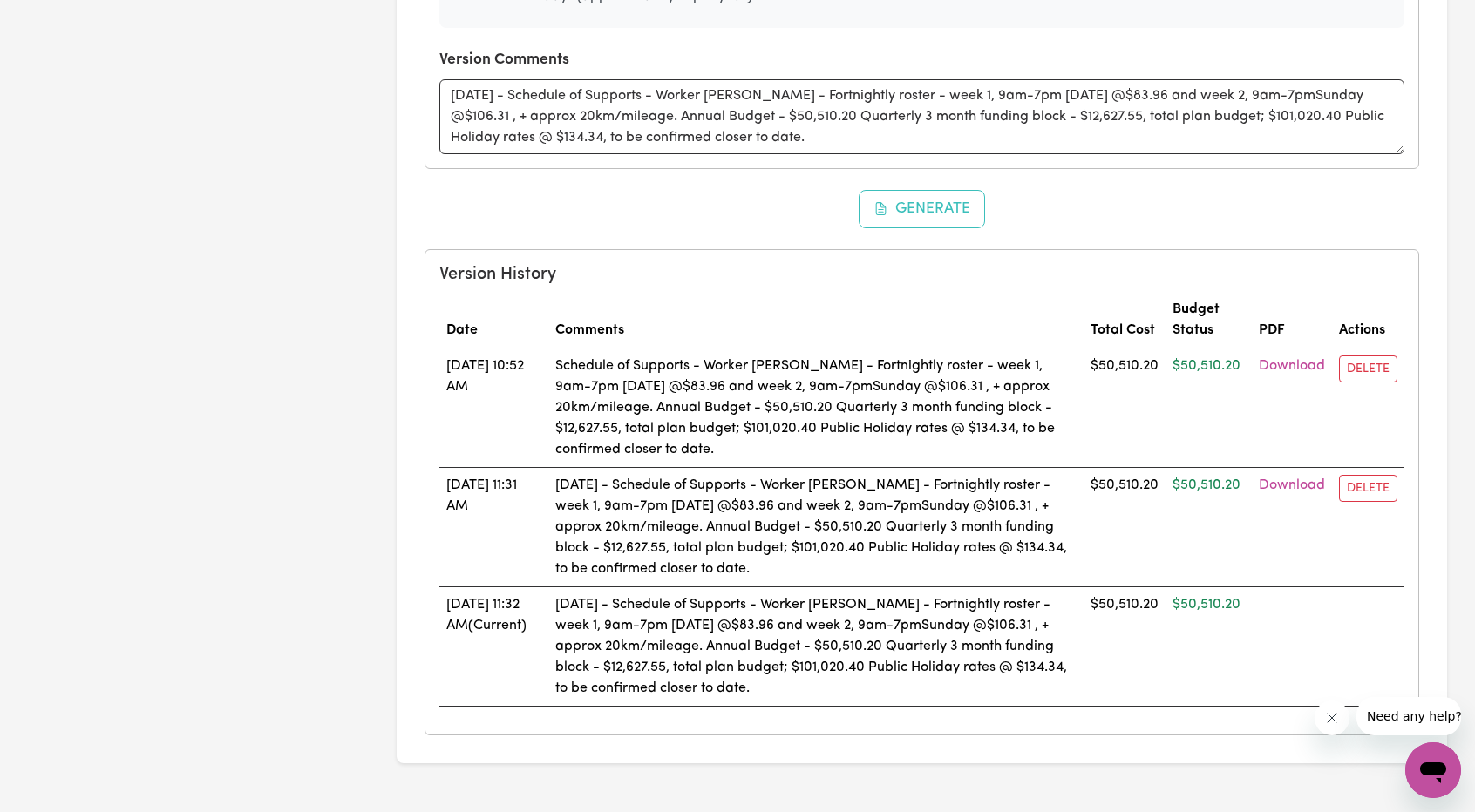
click at [1337, 353] on td "Delete" at bounding box center [1368, 408] width 72 height 119
click at [1388, 366] on button "Delete" at bounding box center [1368, 369] width 58 height 27
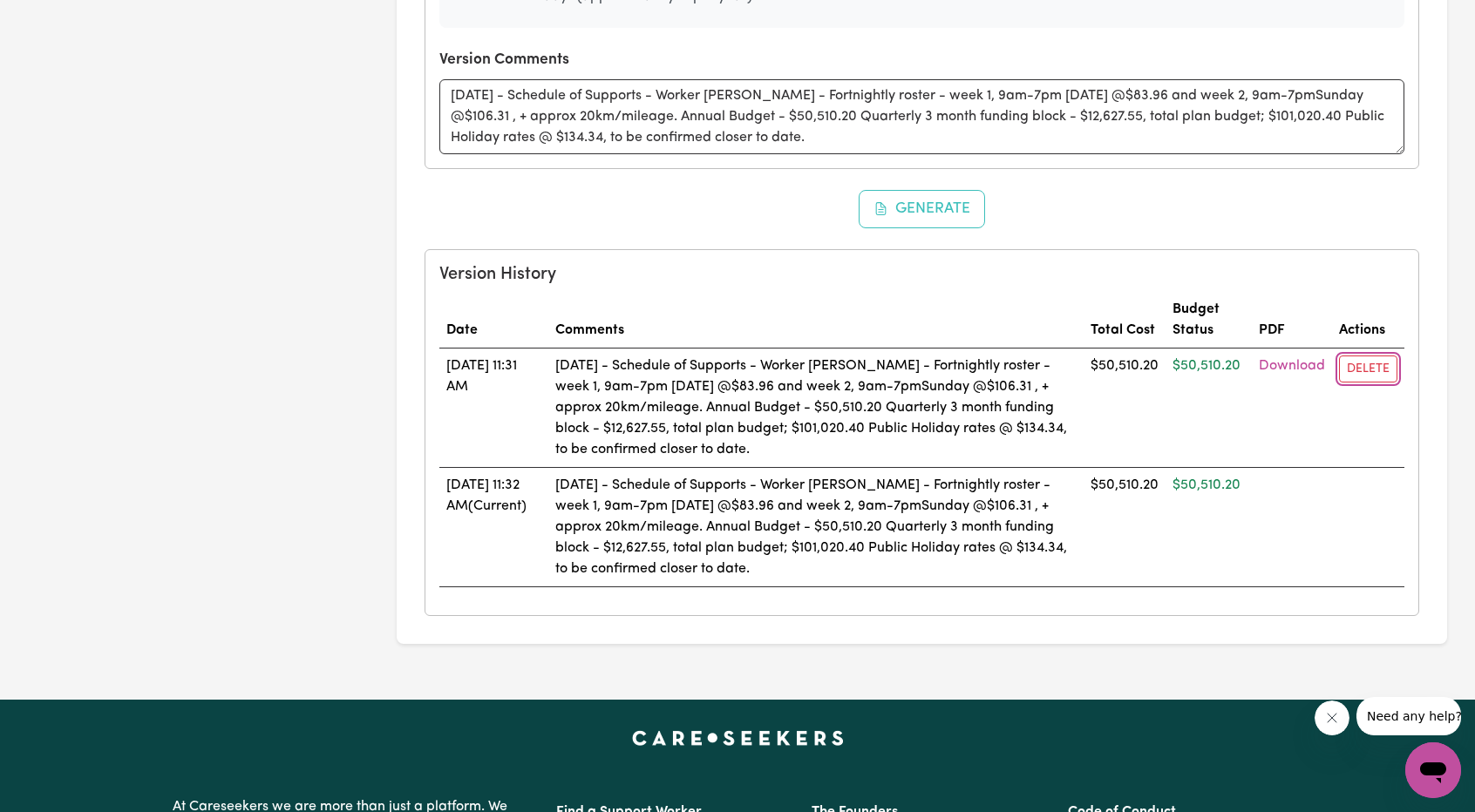
drag, startPoint x: 1352, startPoint y: 356, endPoint x: 816, endPoint y: 102, distance: 593.1
click at [1352, 356] on button "Delete" at bounding box center [1368, 369] width 58 height 27
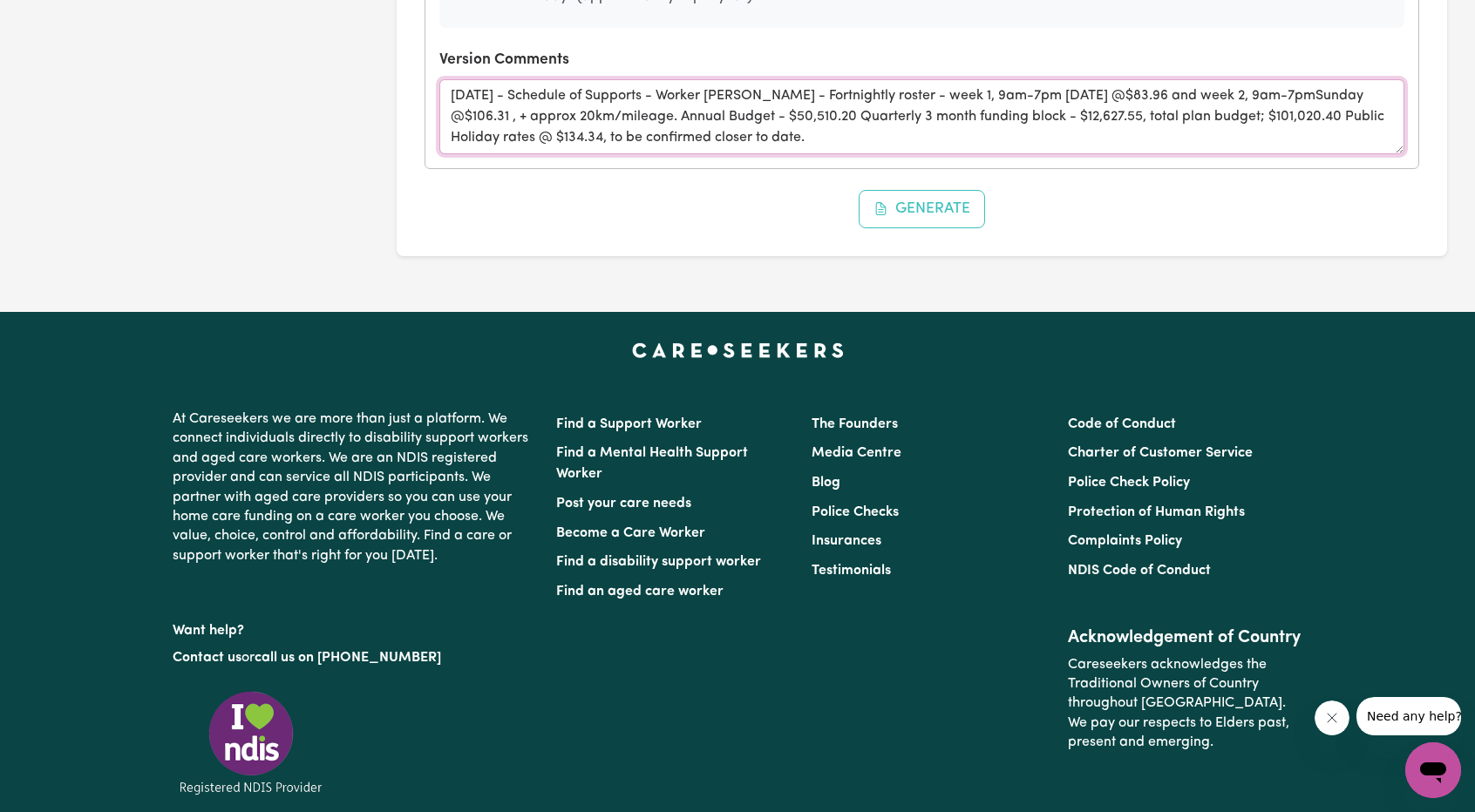
drag, startPoint x: 807, startPoint y: 137, endPoint x: 351, endPoint y: 18, distance: 471.1
click at [924, 201] on button "Generate" at bounding box center [922, 209] width 127 height 38
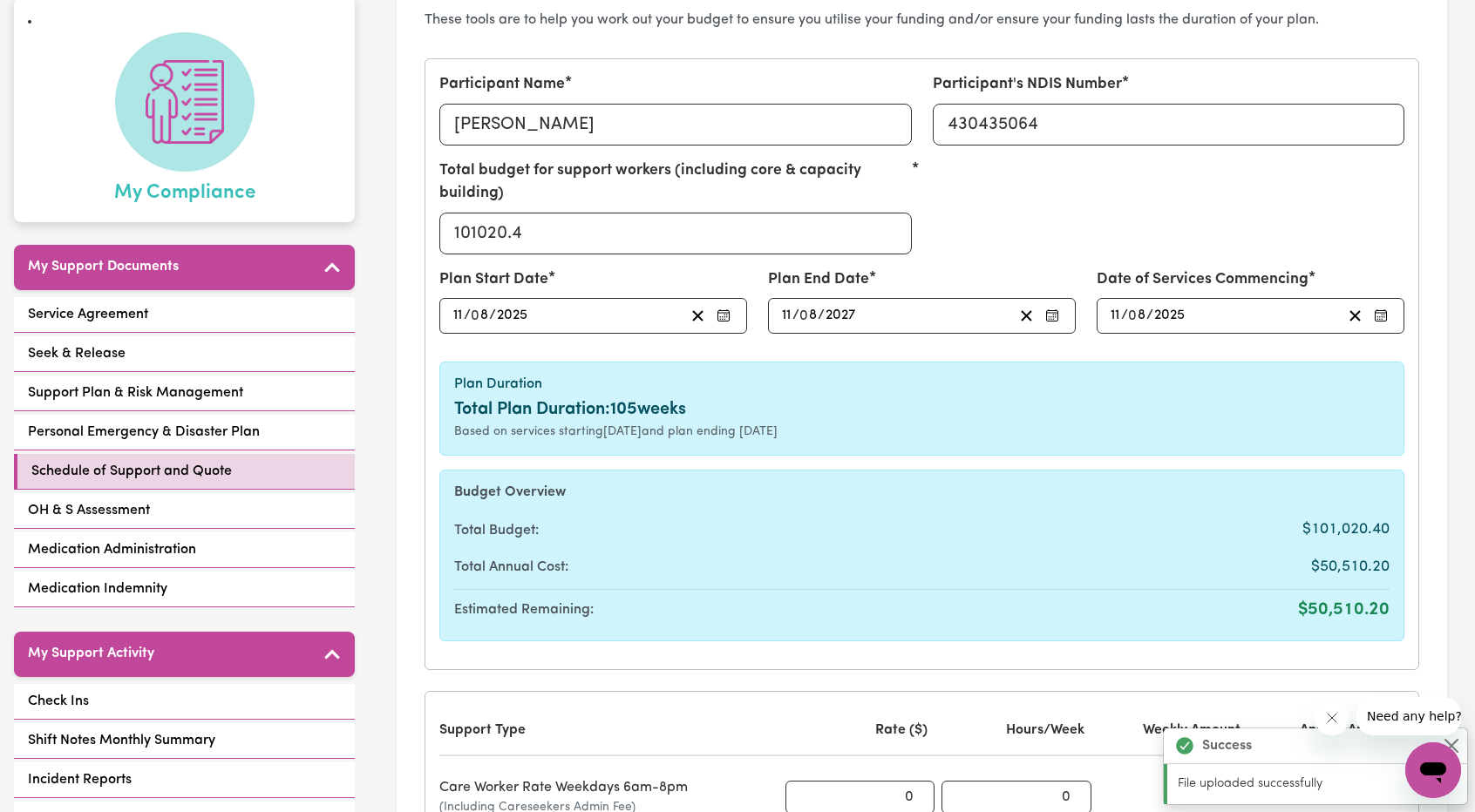
scroll to position [0, 0]
